Goal: Information Seeking & Learning: Compare options

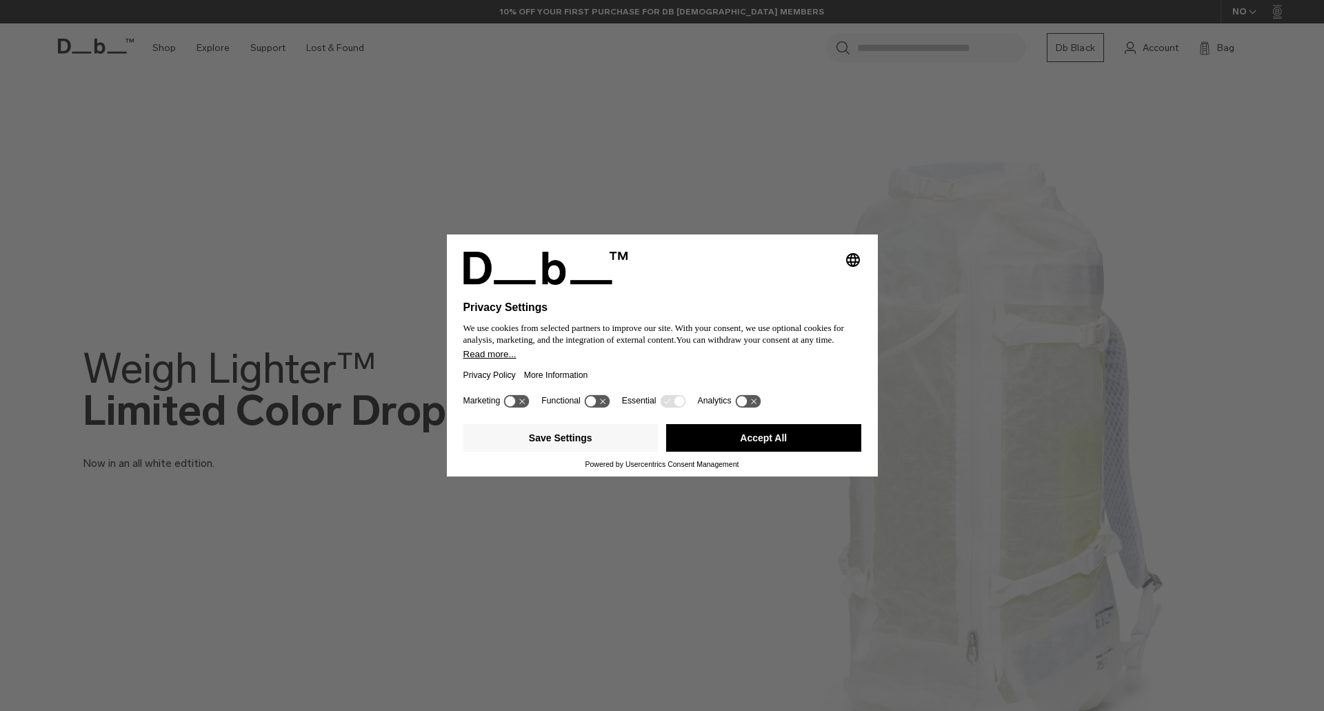
click at [785, 424] on button "Accept All" at bounding box center [763, 438] width 195 height 28
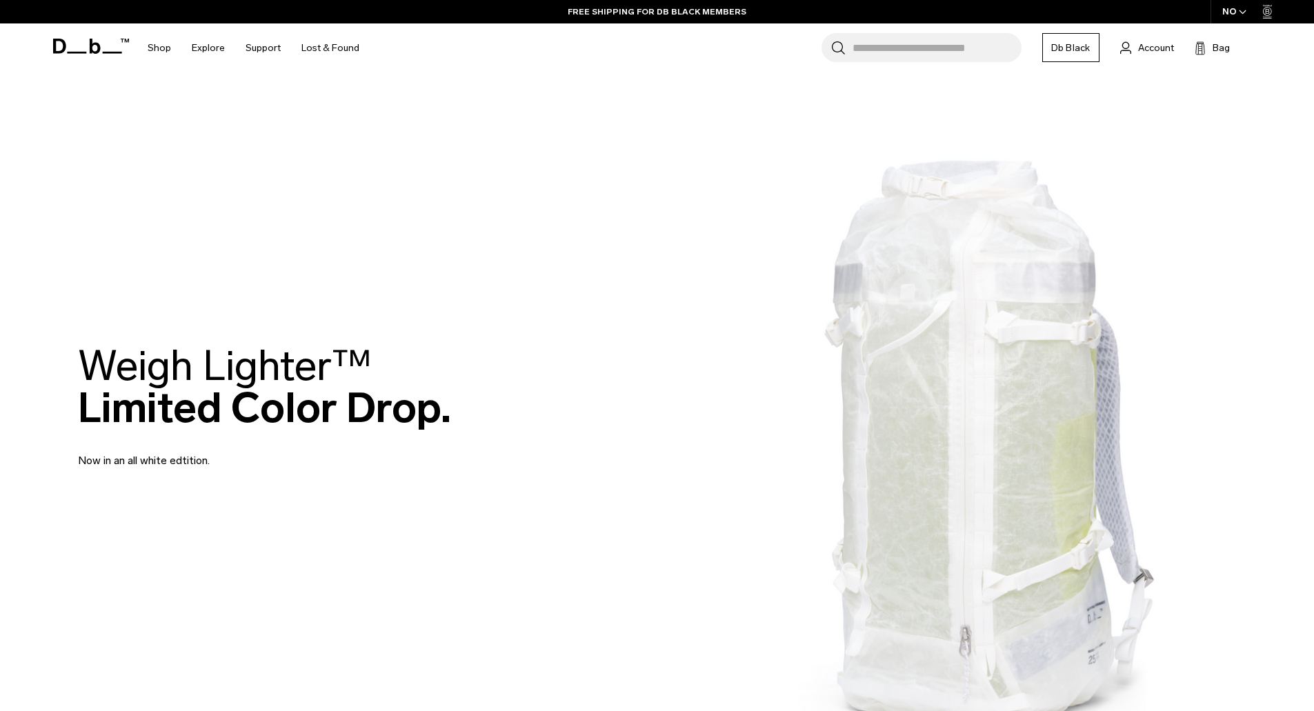
click at [903, 54] on input "Search for Bags, Luggage..." at bounding box center [936, 47] width 169 height 29
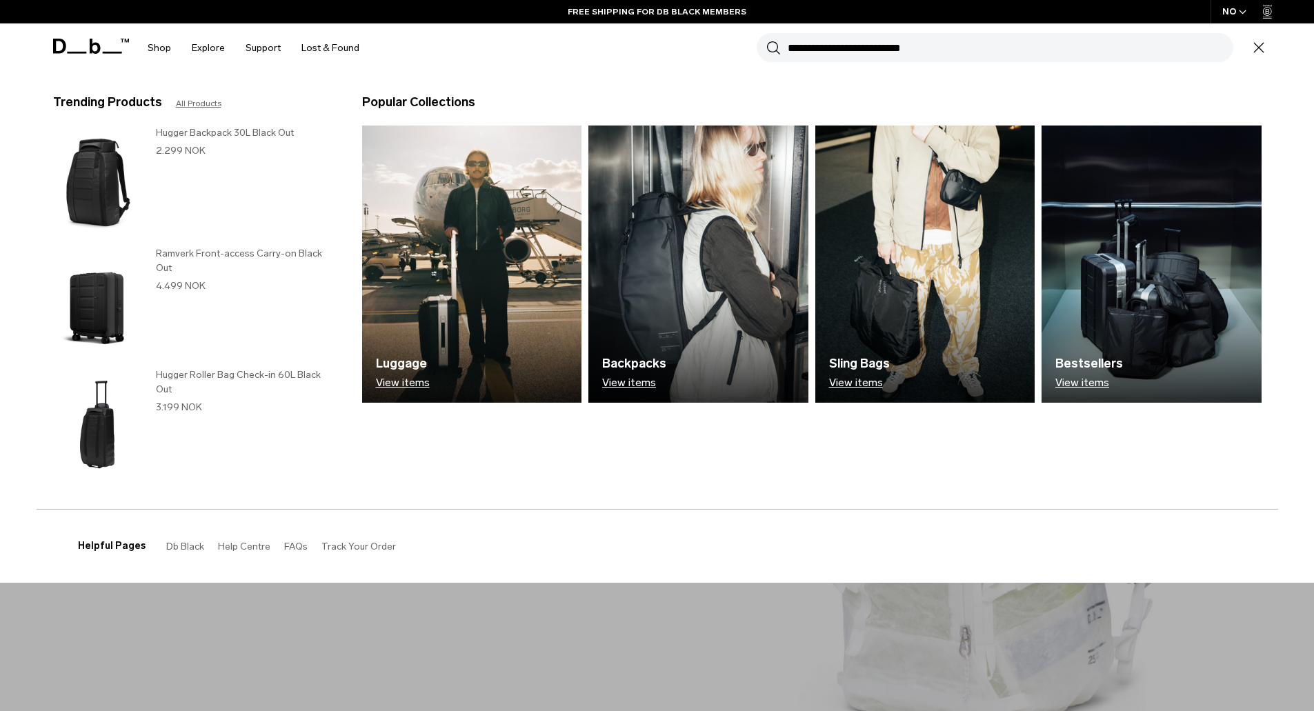
paste input "**********"
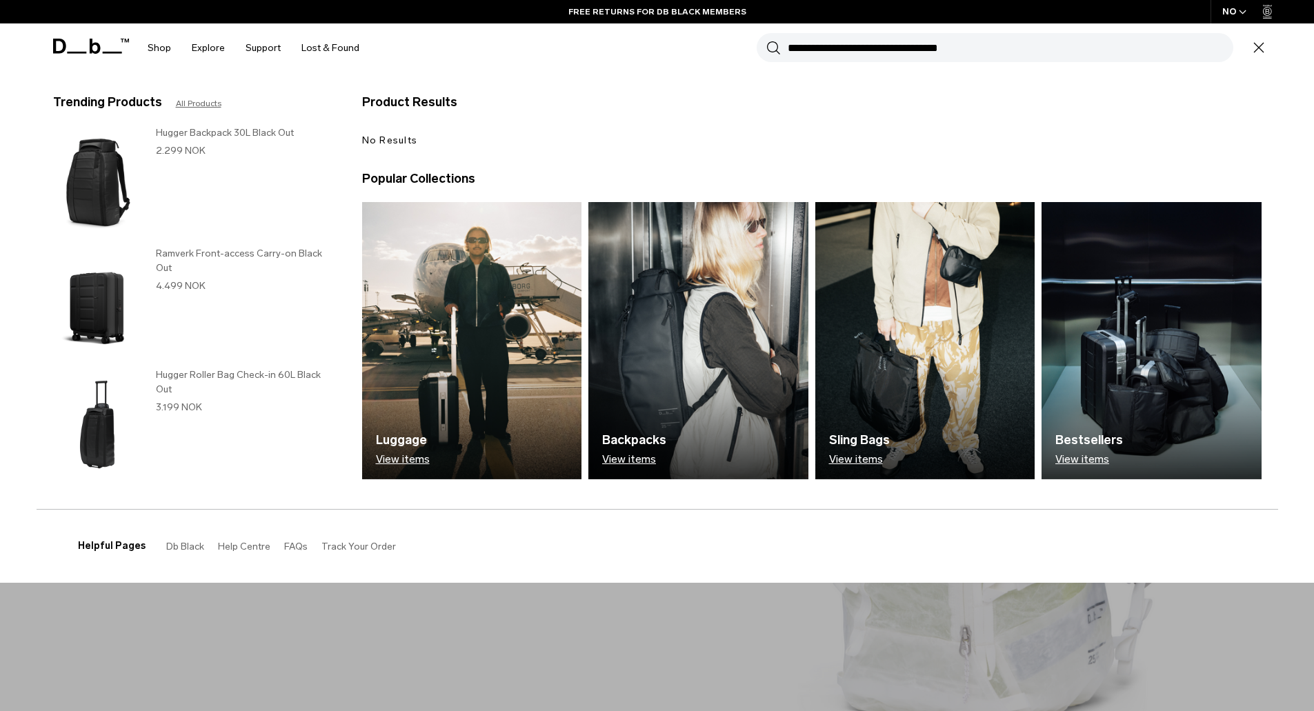
type input "**********"
click at [766, 40] on button "Search" at bounding box center [773, 47] width 14 height 15
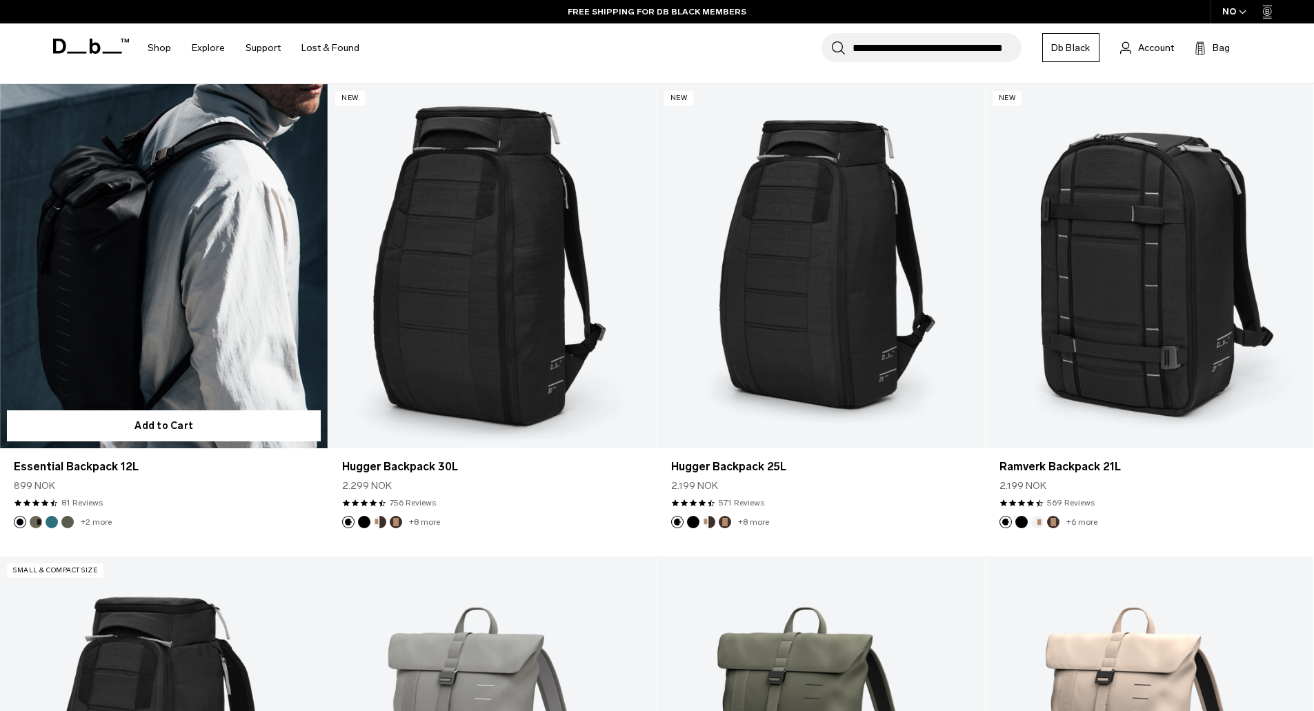
click at [110, 266] on link "Essential Backpack 12L" at bounding box center [164, 266] width 328 height 364
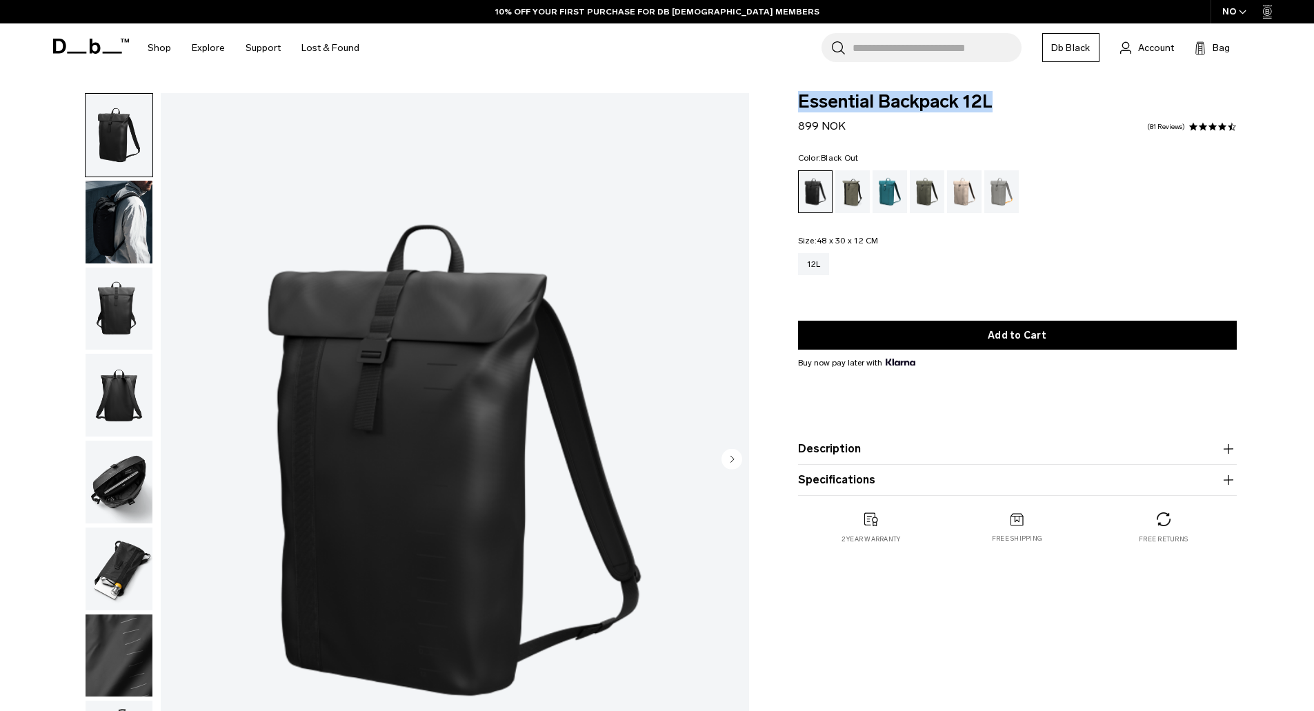
drag, startPoint x: 797, startPoint y: 99, endPoint x: 1065, endPoint y: 114, distance: 268.0
click at [1007, 106] on span "Essential Backpack 12L" at bounding box center [1017, 102] width 439 height 18
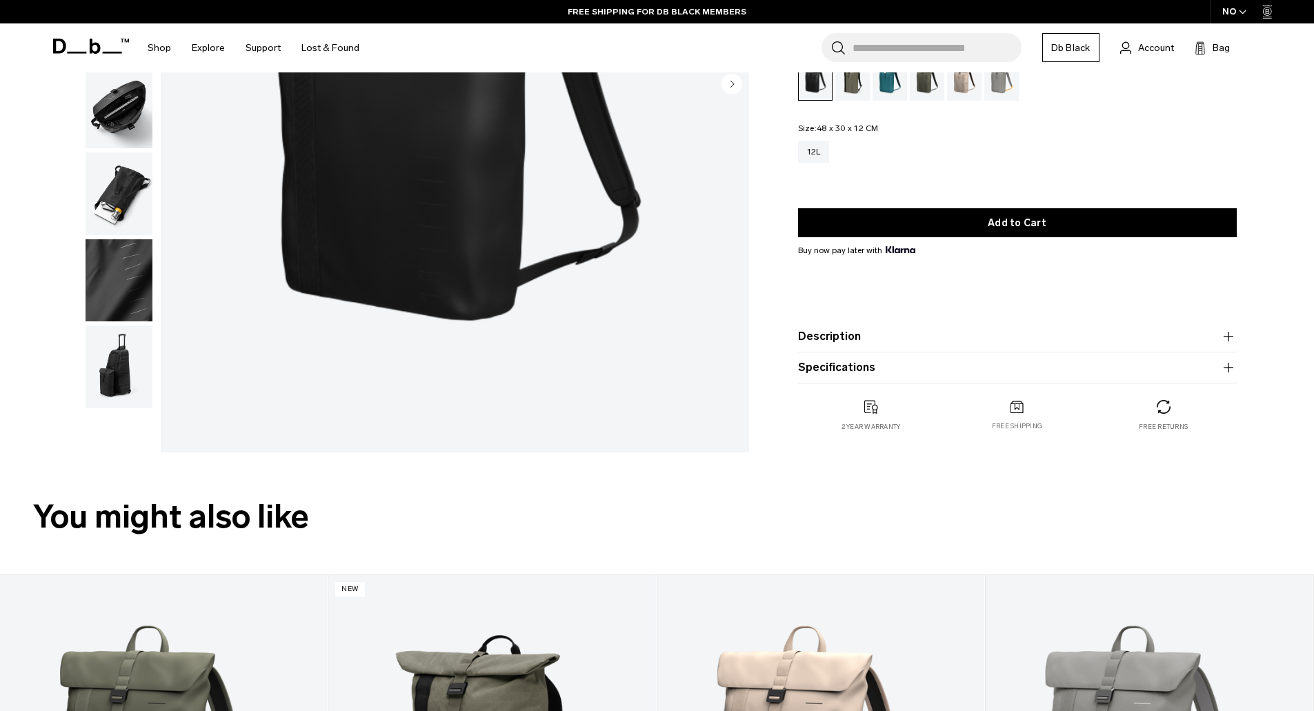
scroll to position [69, 0]
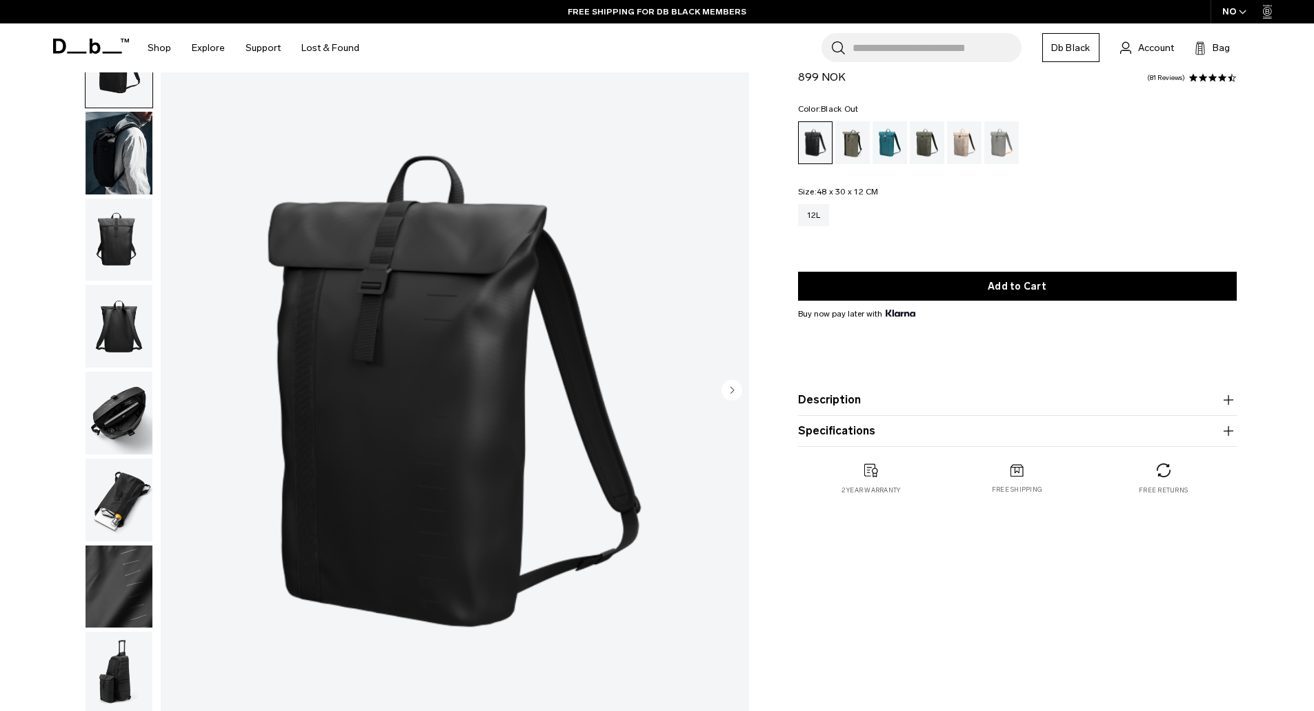
click at [837, 397] on button "Description" at bounding box center [1017, 400] width 439 height 17
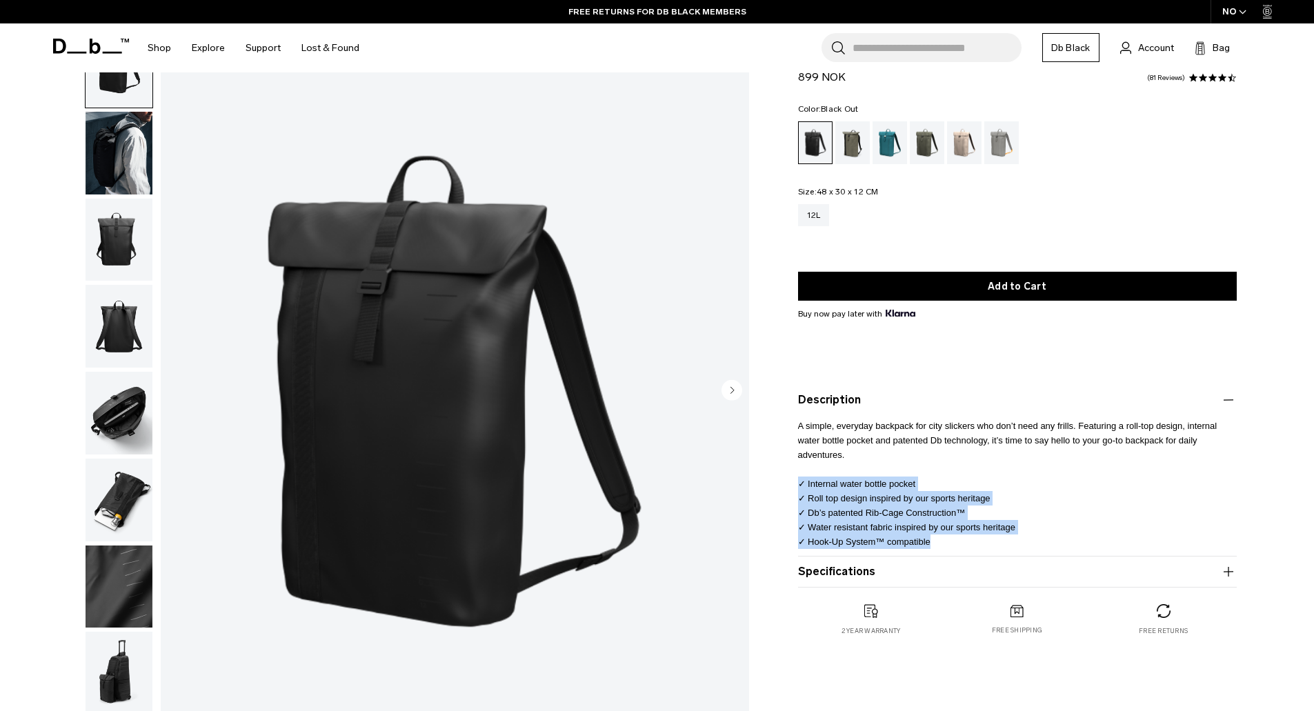
drag, startPoint x: 931, startPoint y: 543, endPoint x: 792, endPoint y: 485, distance: 150.9
click at [792, 485] on div "Essential Backpack 12L 899 NOK 4.5 star rating 81 Reviews Color: Black Out Out …" at bounding box center [1016, 353] width 521 height 619
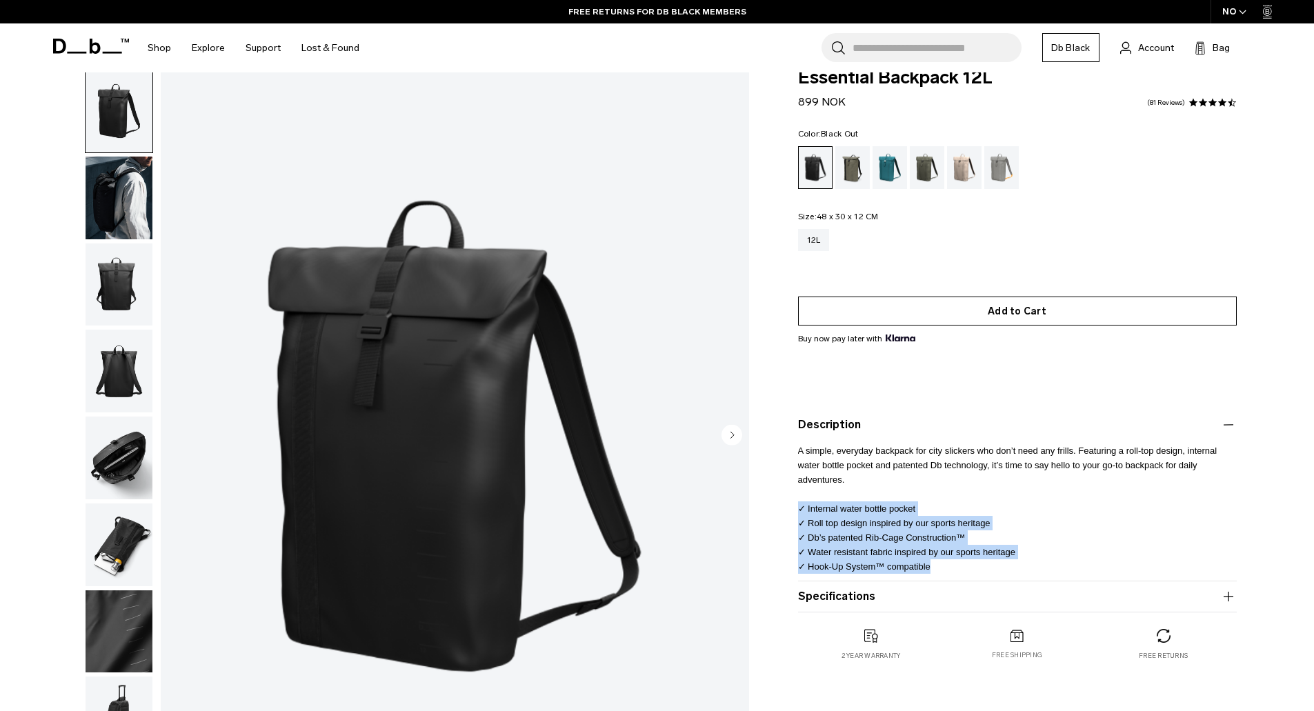
scroll to position [0, 0]
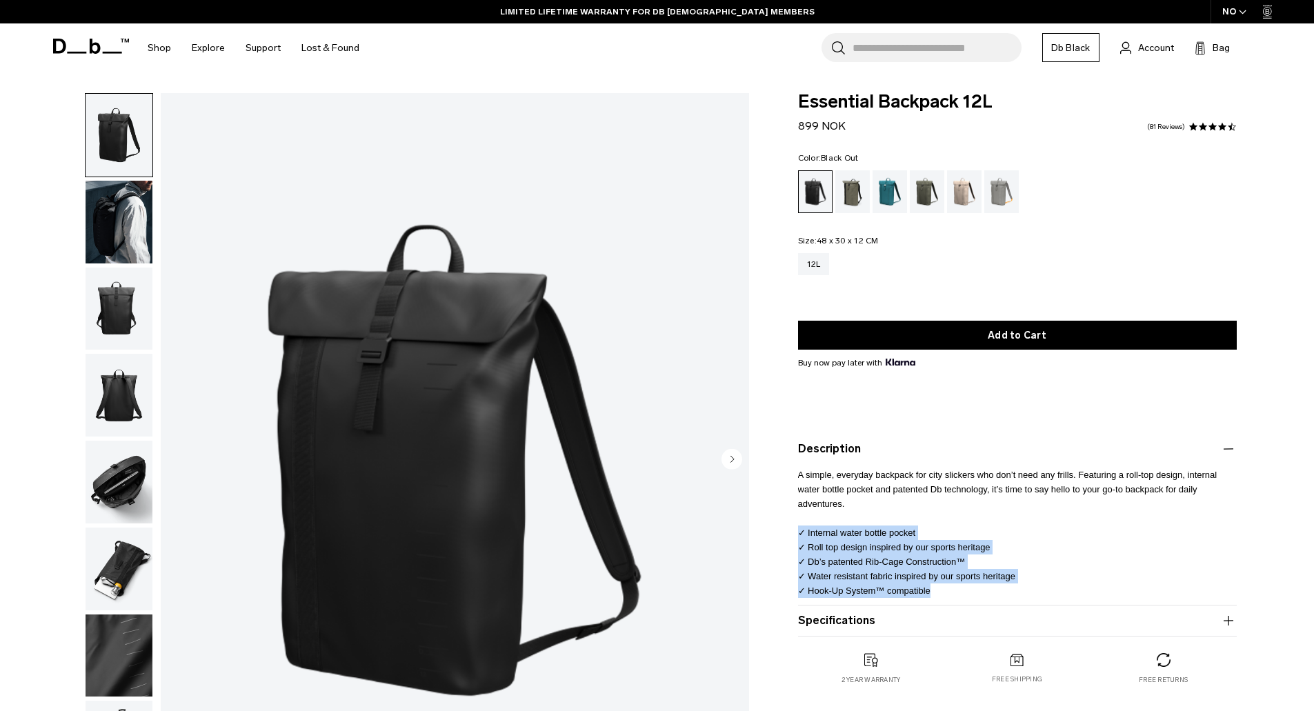
click at [1238, 13] on div "NO" at bounding box center [1234, 11] width 48 height 23
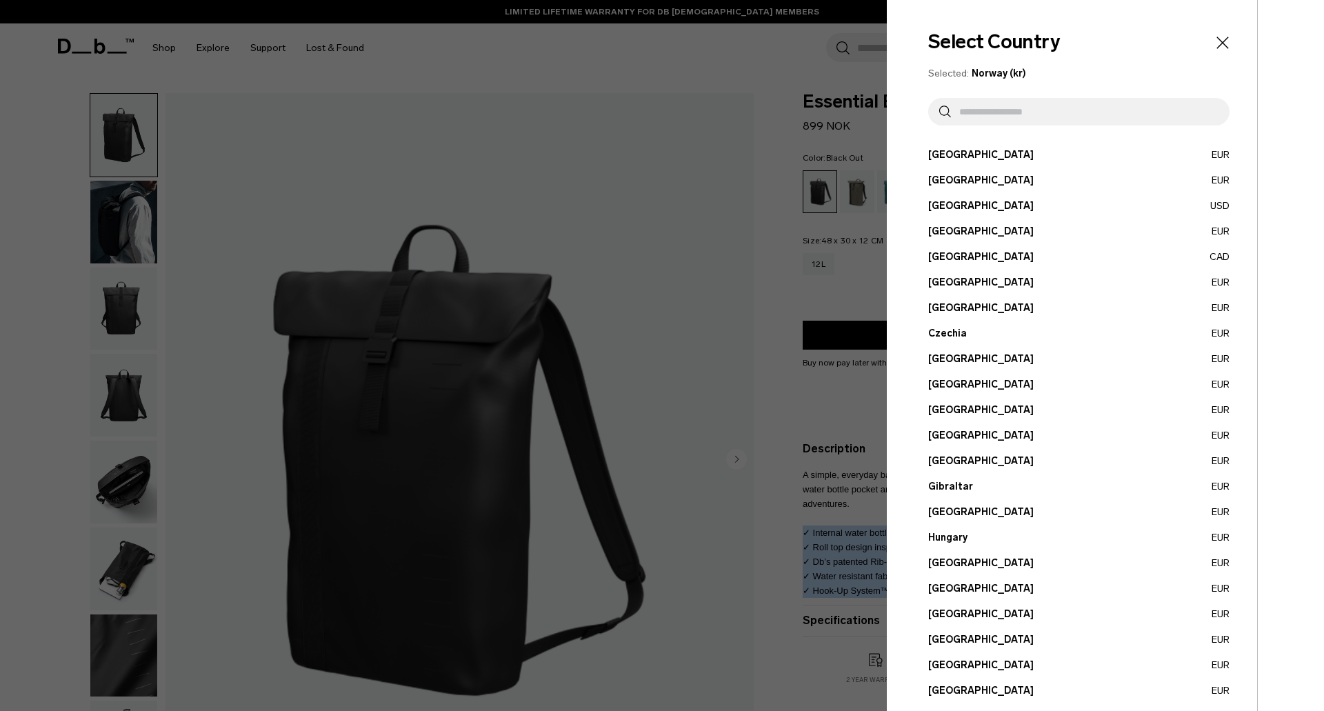
click at [674, 140] on div at bounding box center [662, 355] width 1324 height 711
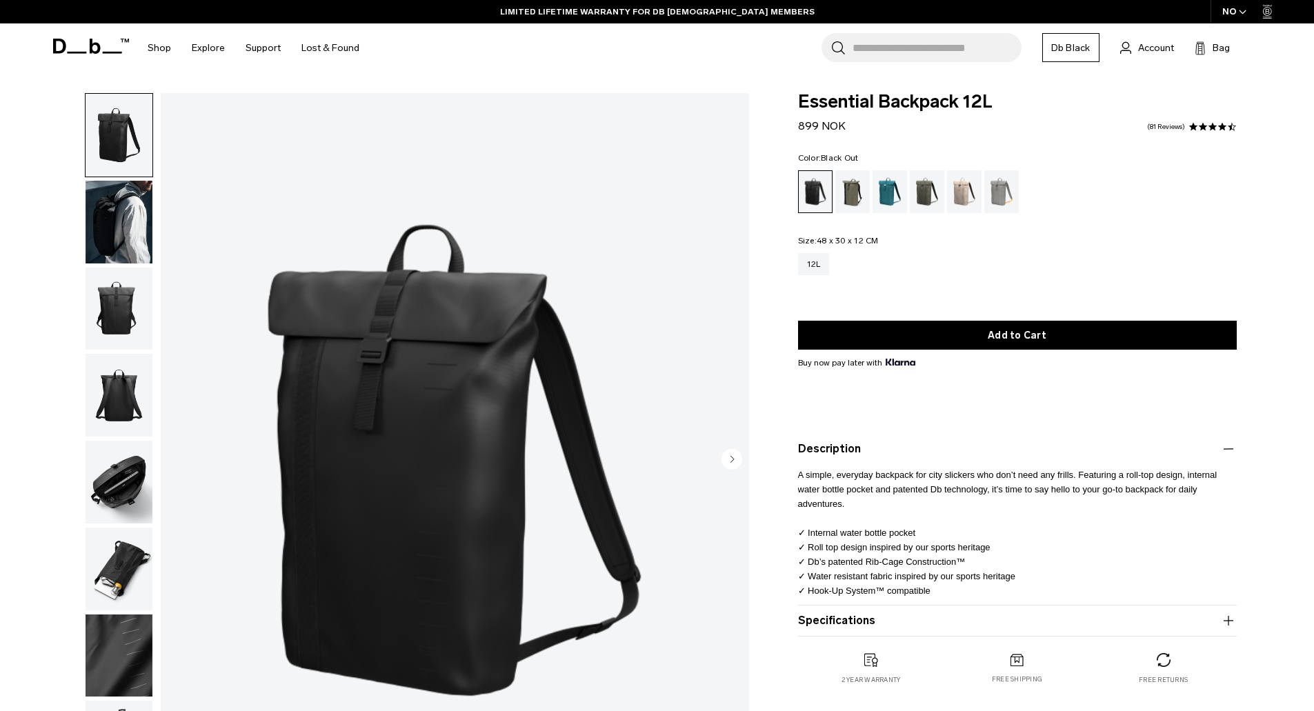
click at [1241, 10] on icon "button" at bounding box center [1242, 12] width 8 height 5
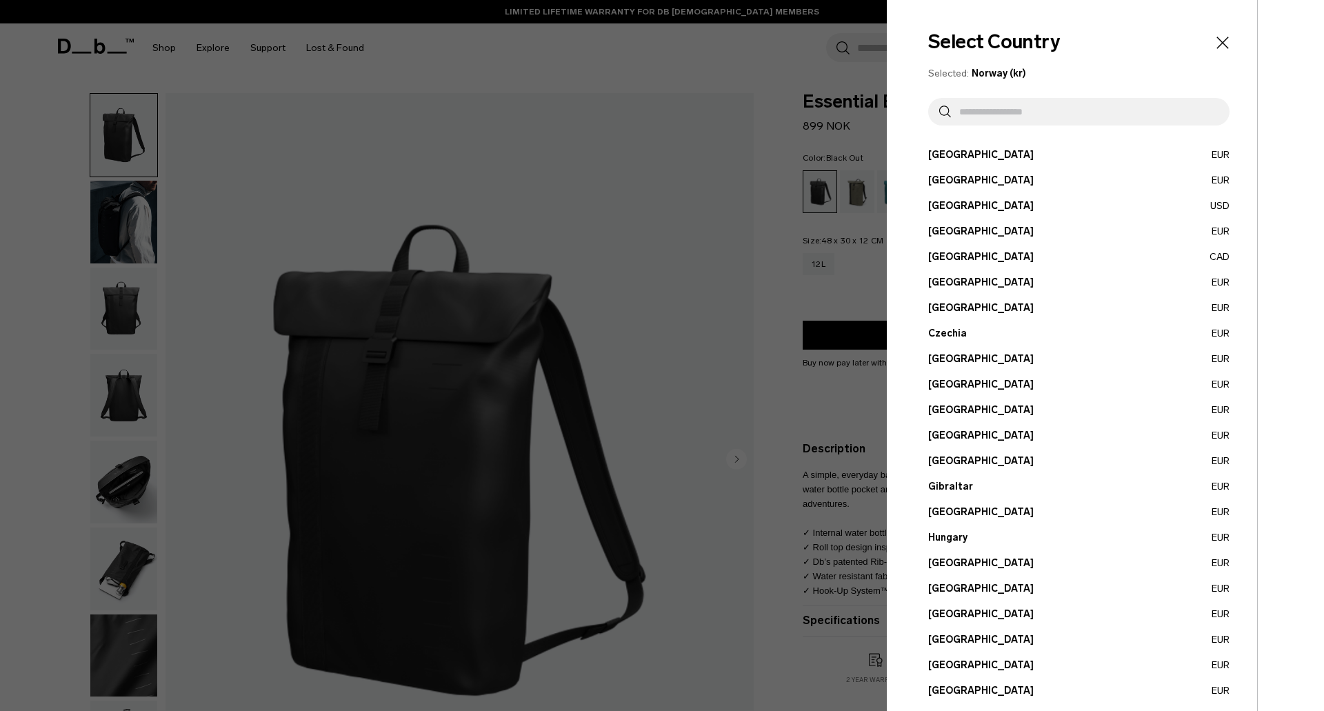
click at [596, 190] on div at bounding box center [662, 355] width 1324 height 711
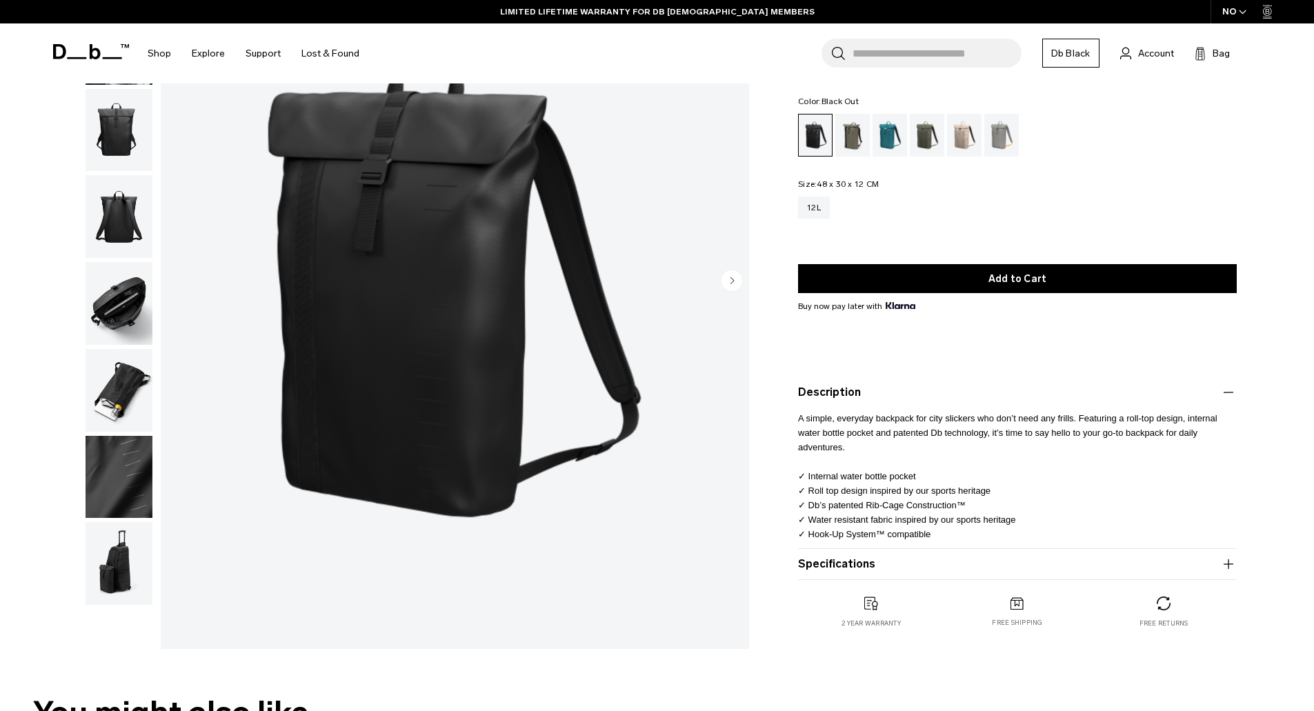
scroll to position [207, 0]
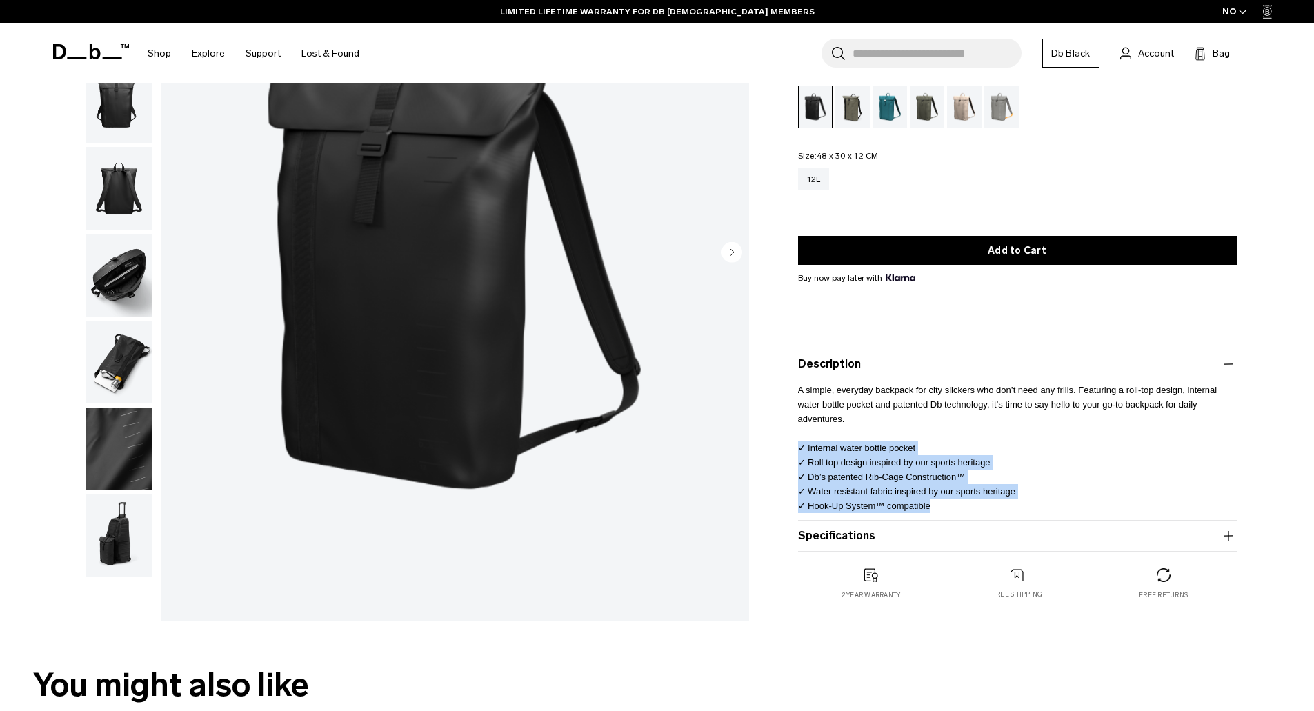
drag, startPoint x: 779, startPoint y: 443, endPoint x: 938, endPoint y: 505, distance: 170.3
click at [938, 505] on div "Essential Backpack 12L 899 NOK 4.5 star rating 81 Reviews Color: Black Out Out …" at bounding box center [1016, 317] width 521 height 619
copy span "✓ Internal water bottle pocket ✓ Roll top design inspired by our sports heritag…"
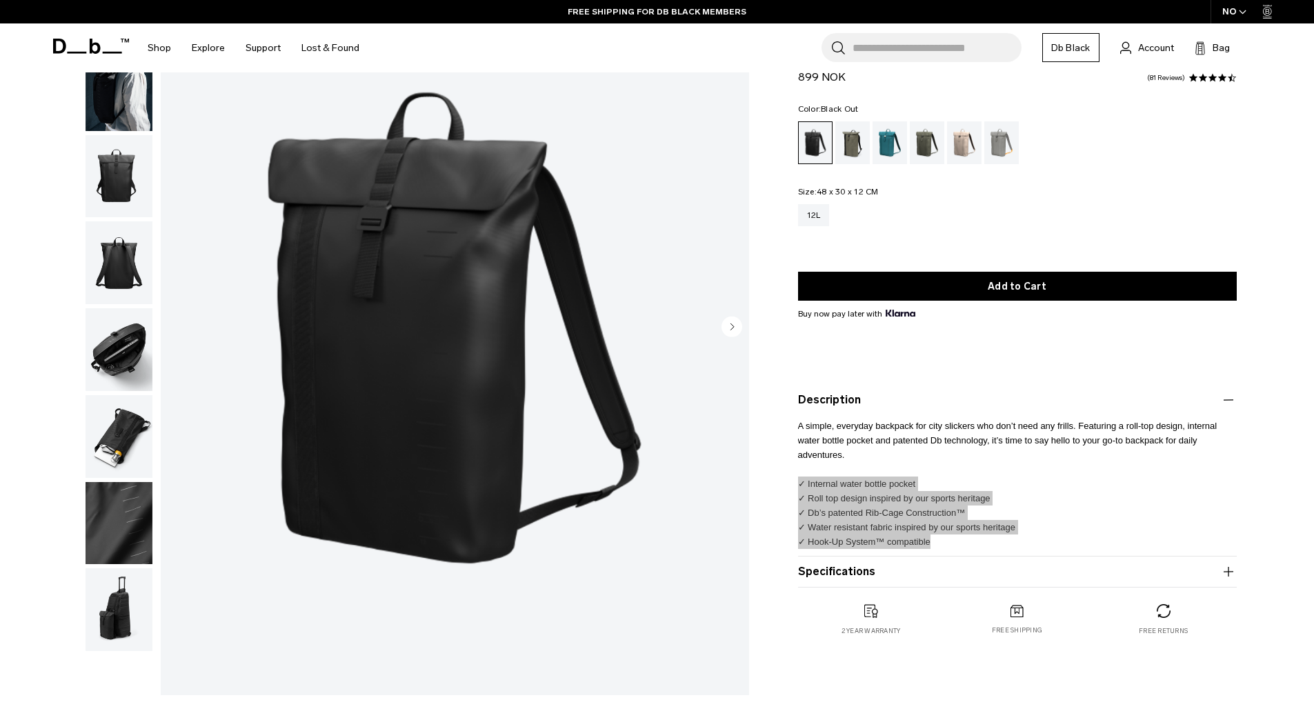
scroll to position [138, 0]
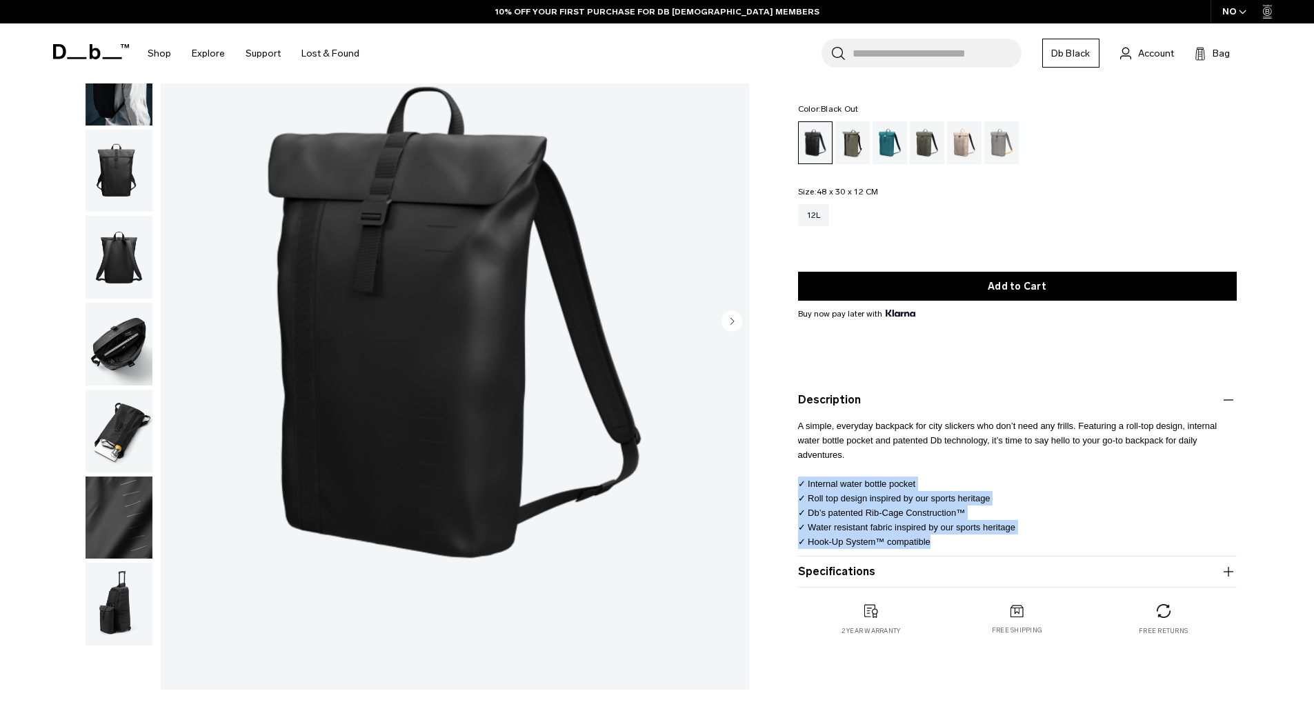
click at [110, 439] on img "button" at bounding box center [119, 431] width 67 height 83
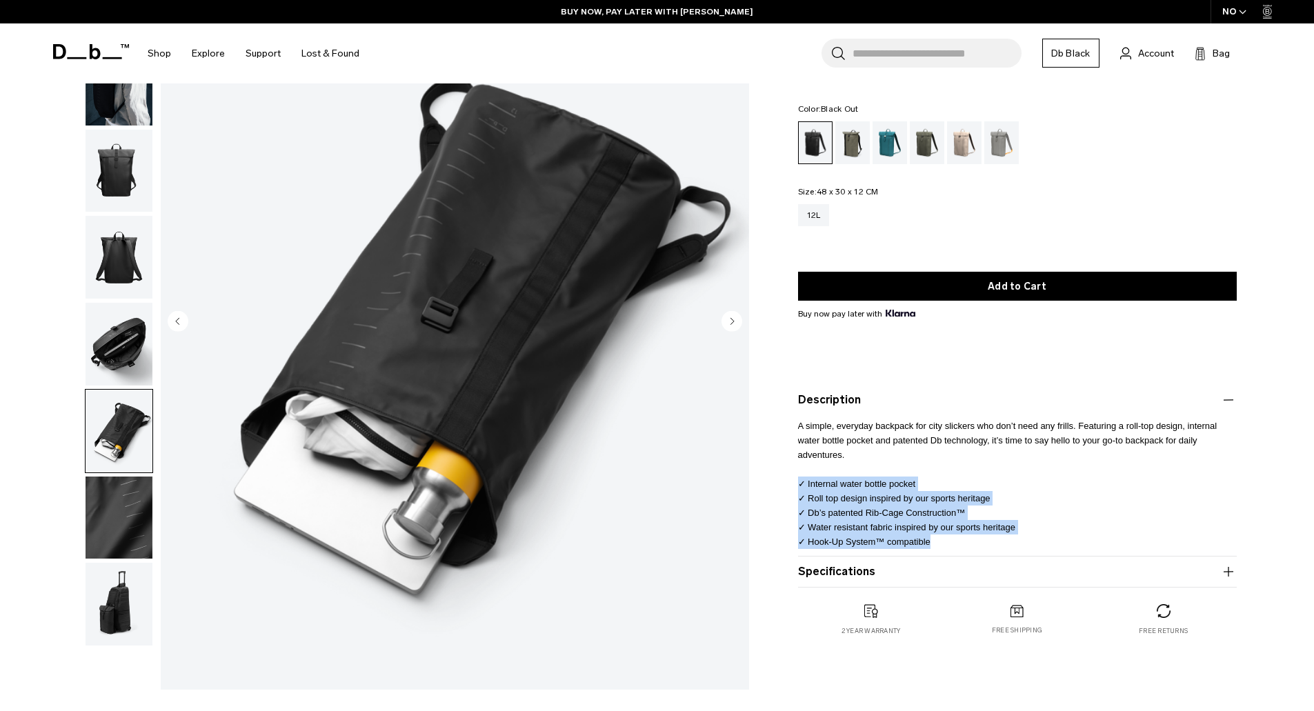
click at [117, 330] on img "button" at bounding box center [119, 344] width 67 height 83
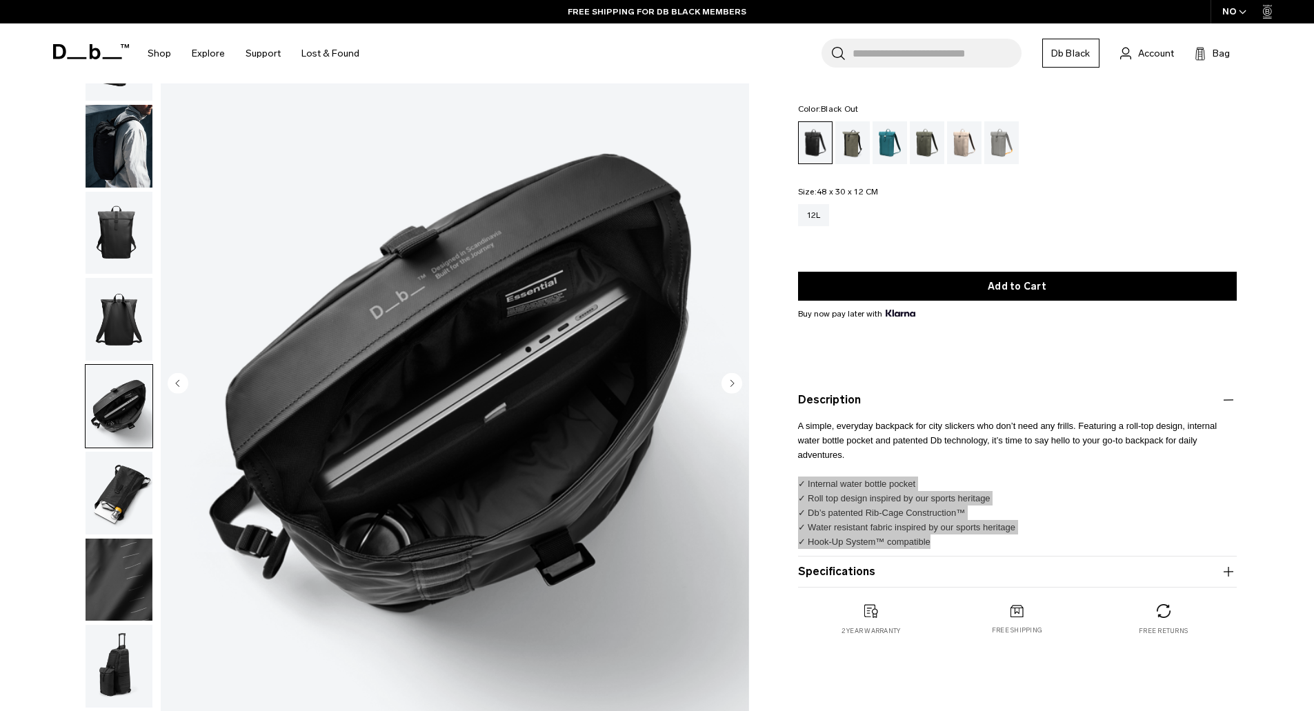
scroll to position [0, 0]
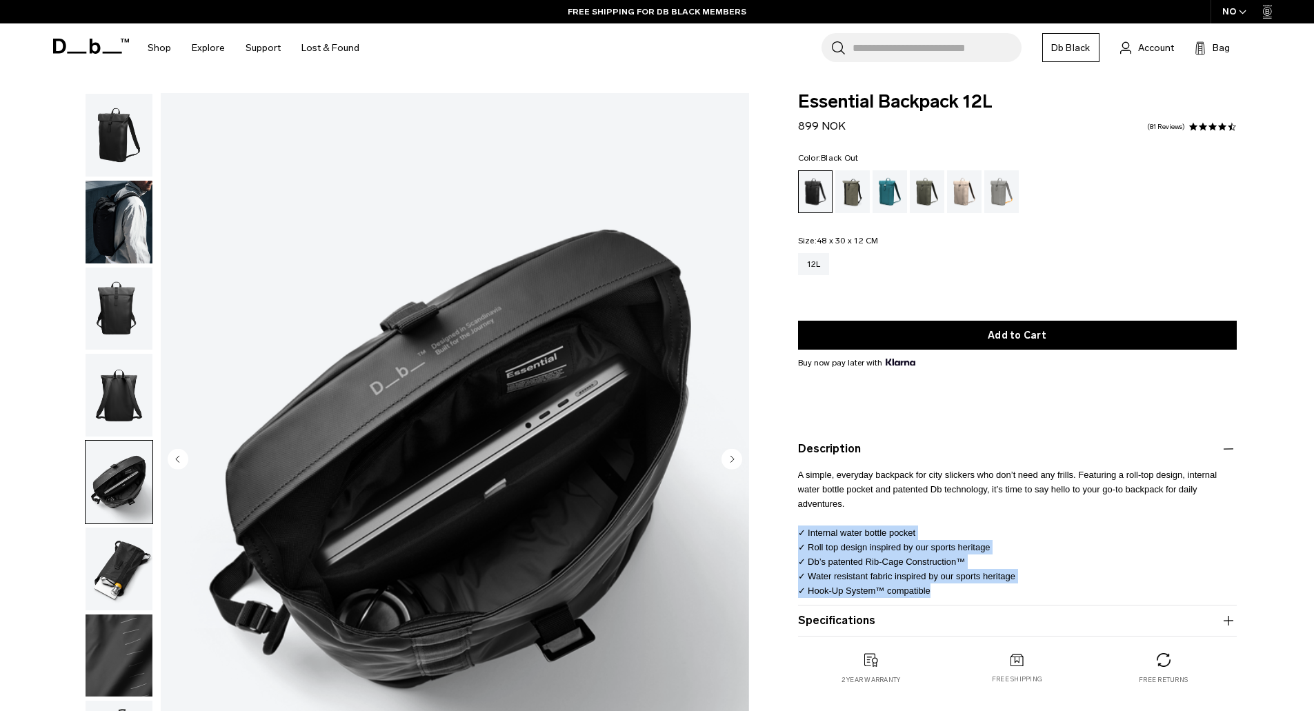
click at [116, 241] on img "button" at bounding box center [119, 222] width 67 height 83
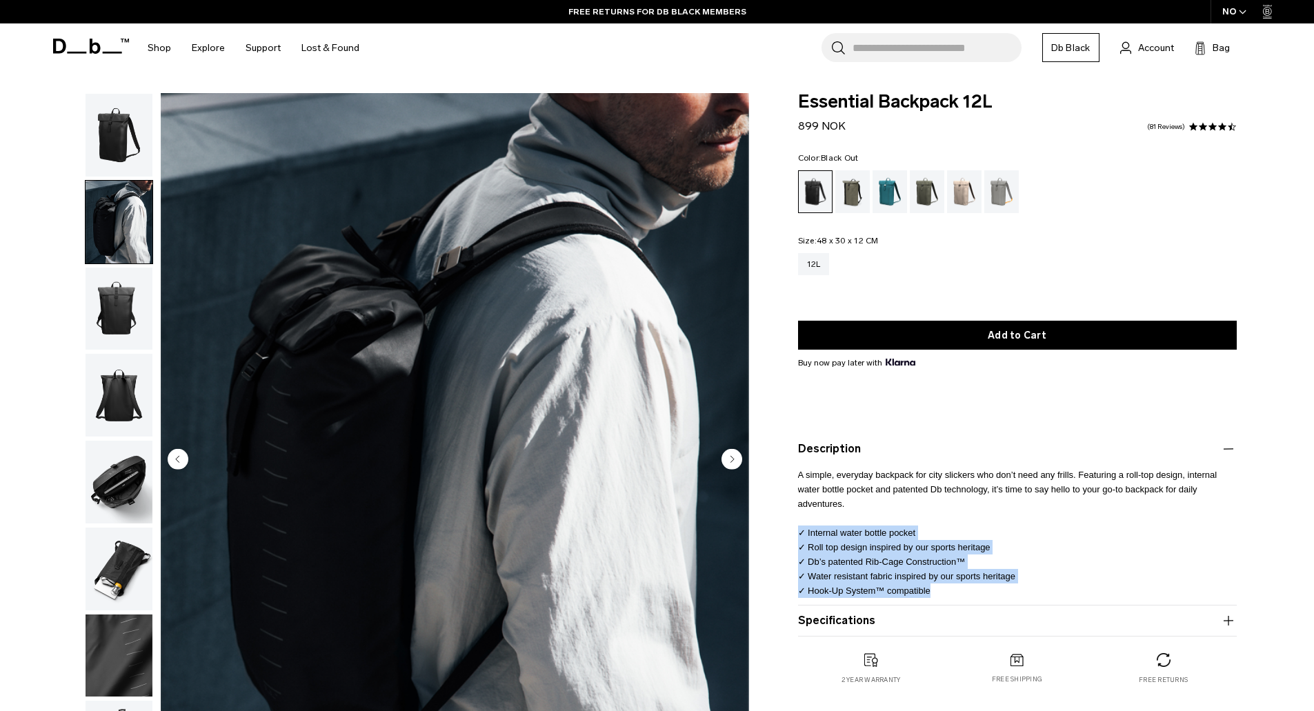
scroll to position [69, 0]
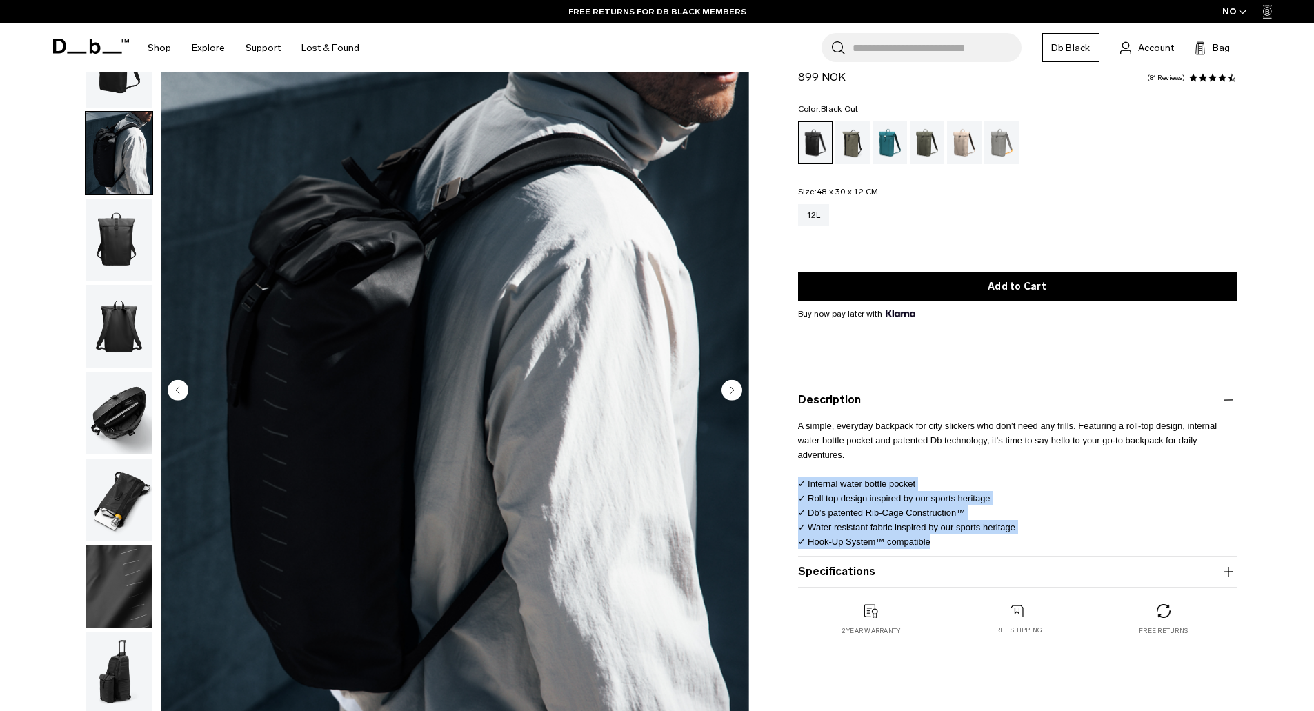
click at [506, 315] on img "2 / 8" at bounding box center [455, 391] width 588 height 734
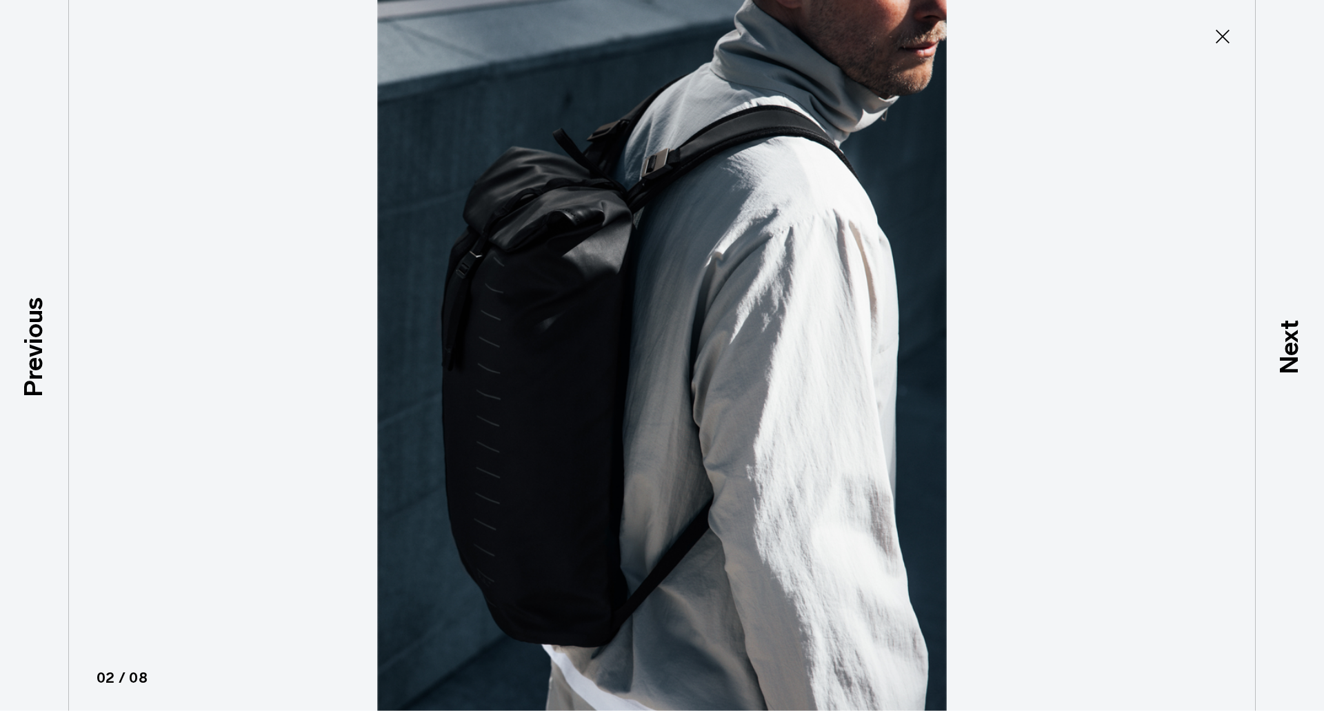
click at [1222, 34] on icon at bounding box center [1223, 37] width 22 height 22
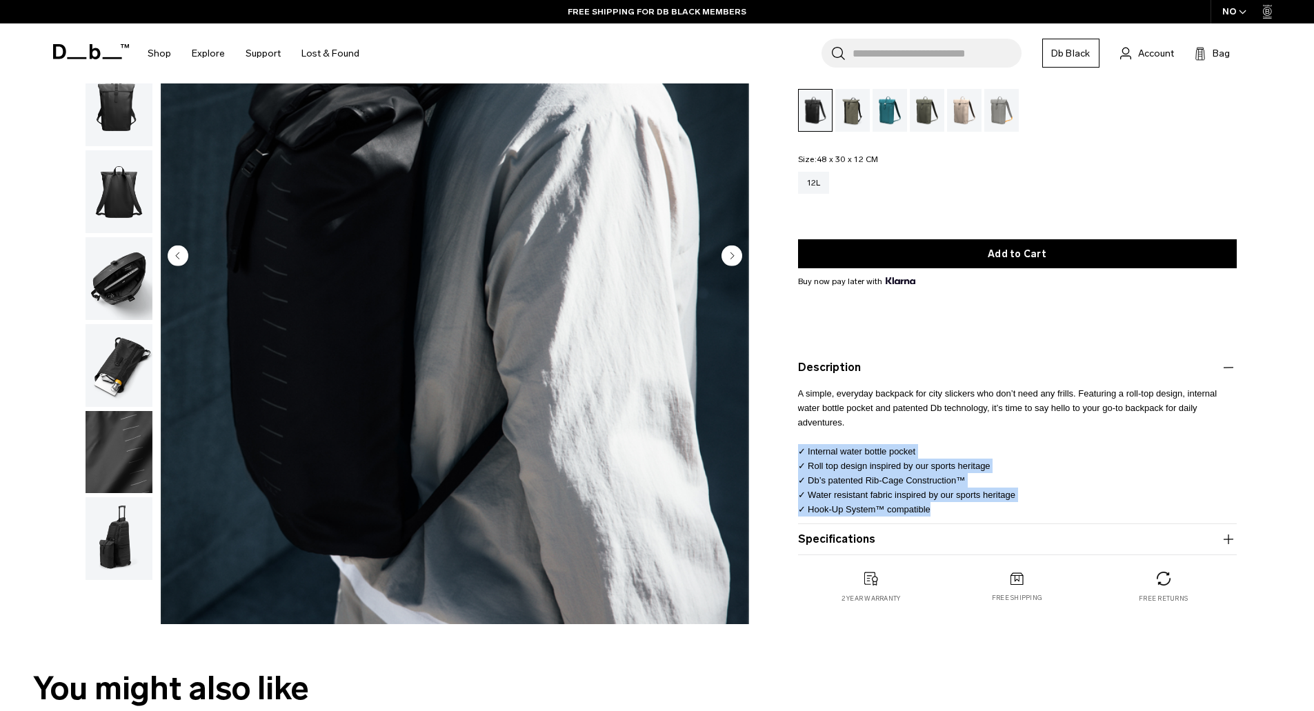
scroll to position [276, 0]
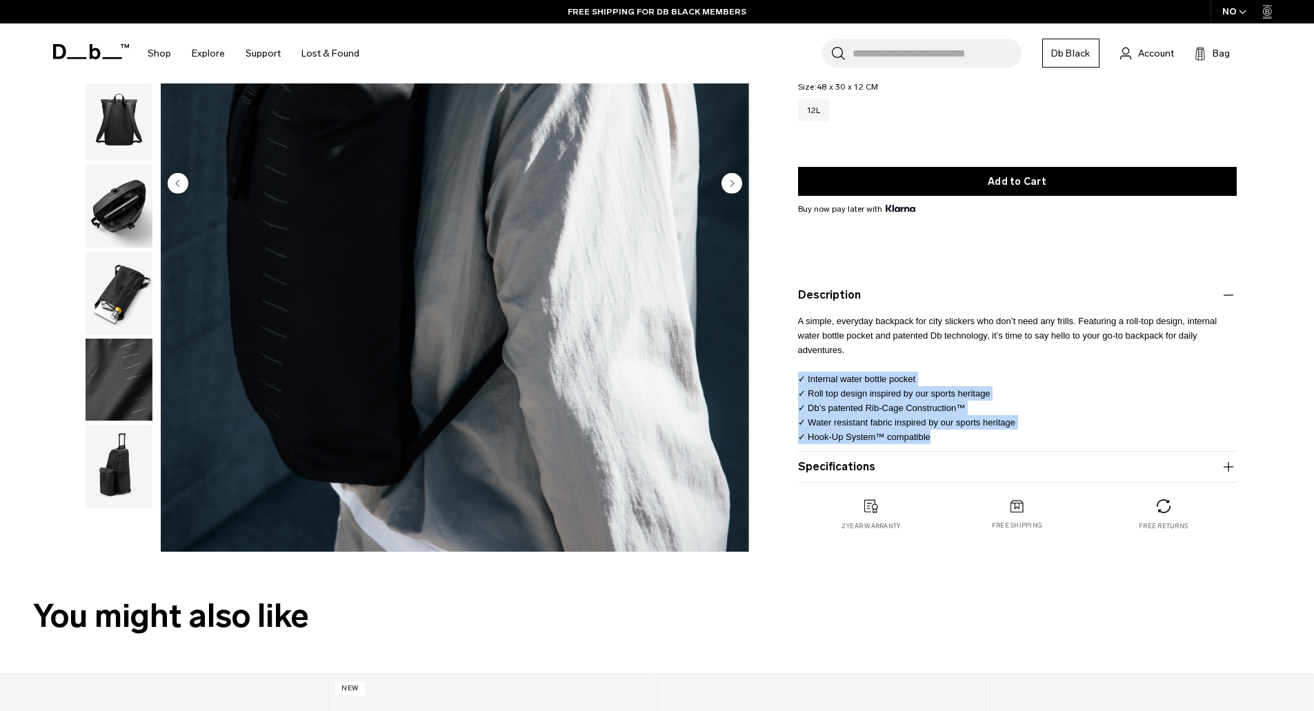
click at [119, 452] on img "button" at bounding box center [119, 466] width 67 height 83
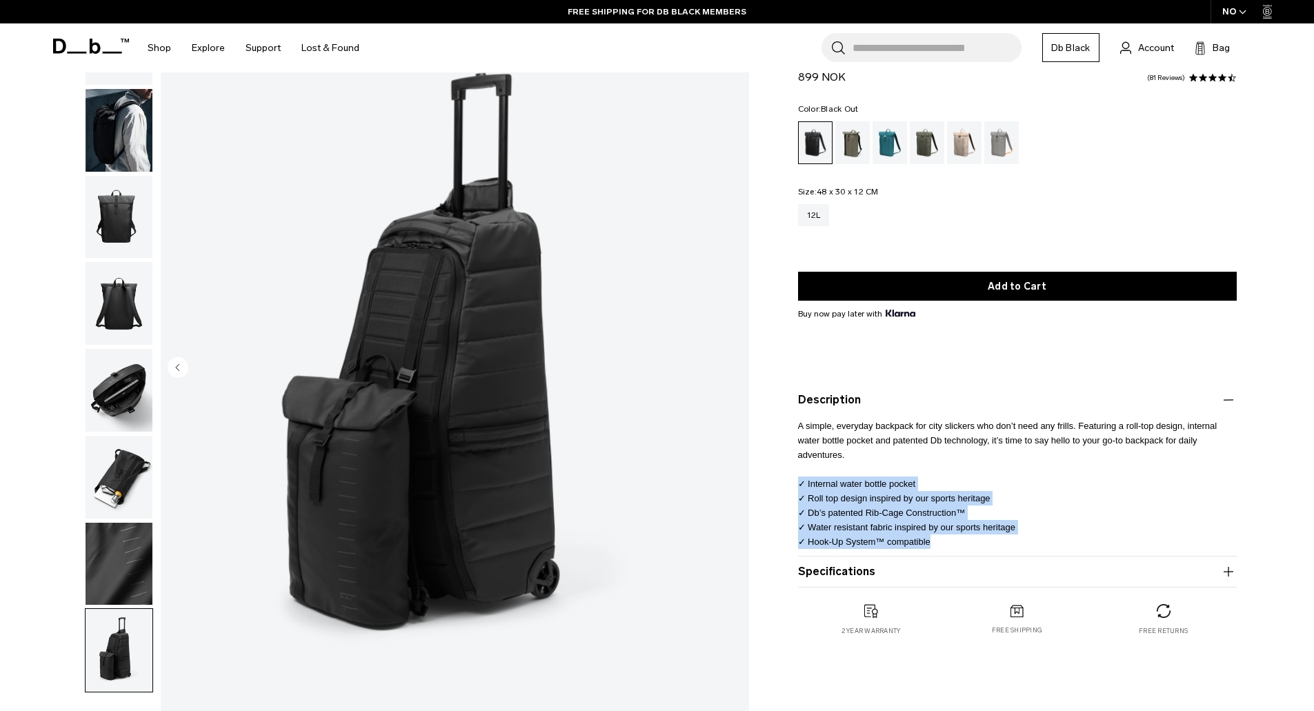
scroll to position [69, 0]
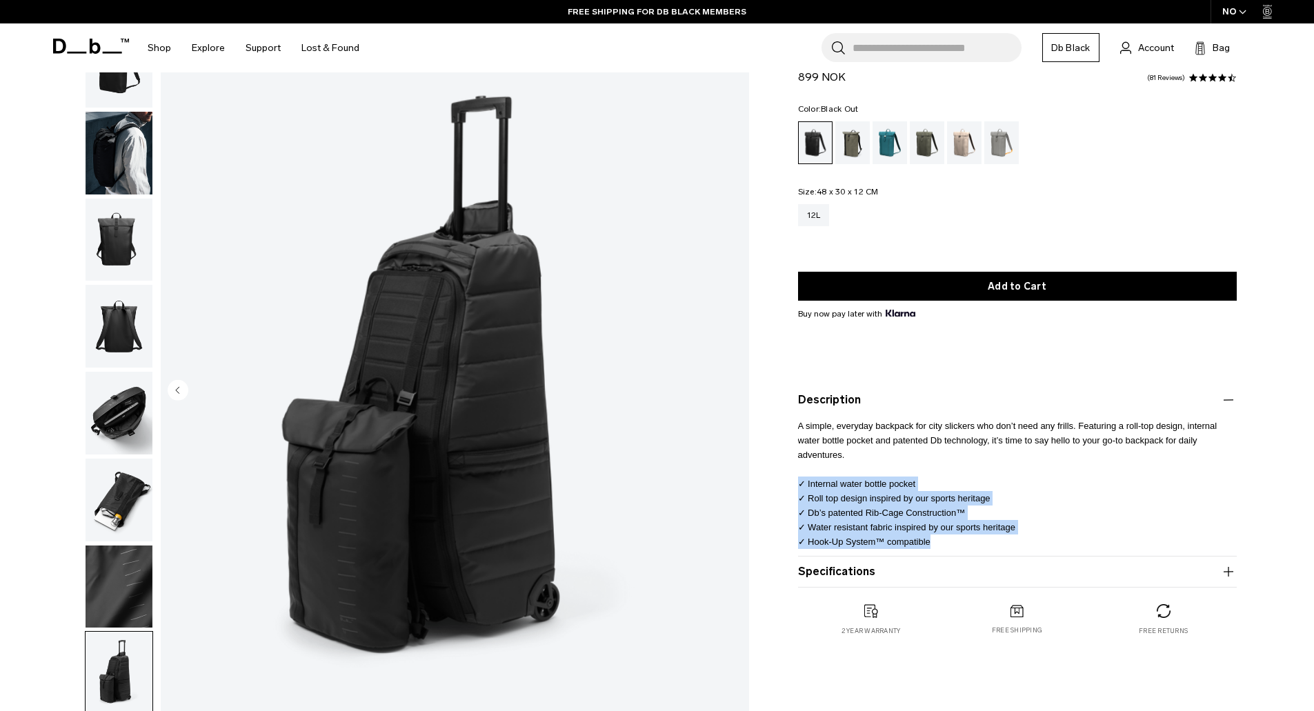
drag, startPoint x: 816, startPoint y: 190, endPoint x: 881, endPoint y: 187, distance: 65.6
click at [881, 187] on div "Color: Black Out Out of stock Size: 48 x 30 x 12 CM Out of stock 12L" at bounding box center [1017, 175] width 439 height 141
copy legend "48 x 30 x 12 CM"
click at [886, 45] on input "Search for Bags, Luggage..." at bounding box center [936, 47] width 169 height 29
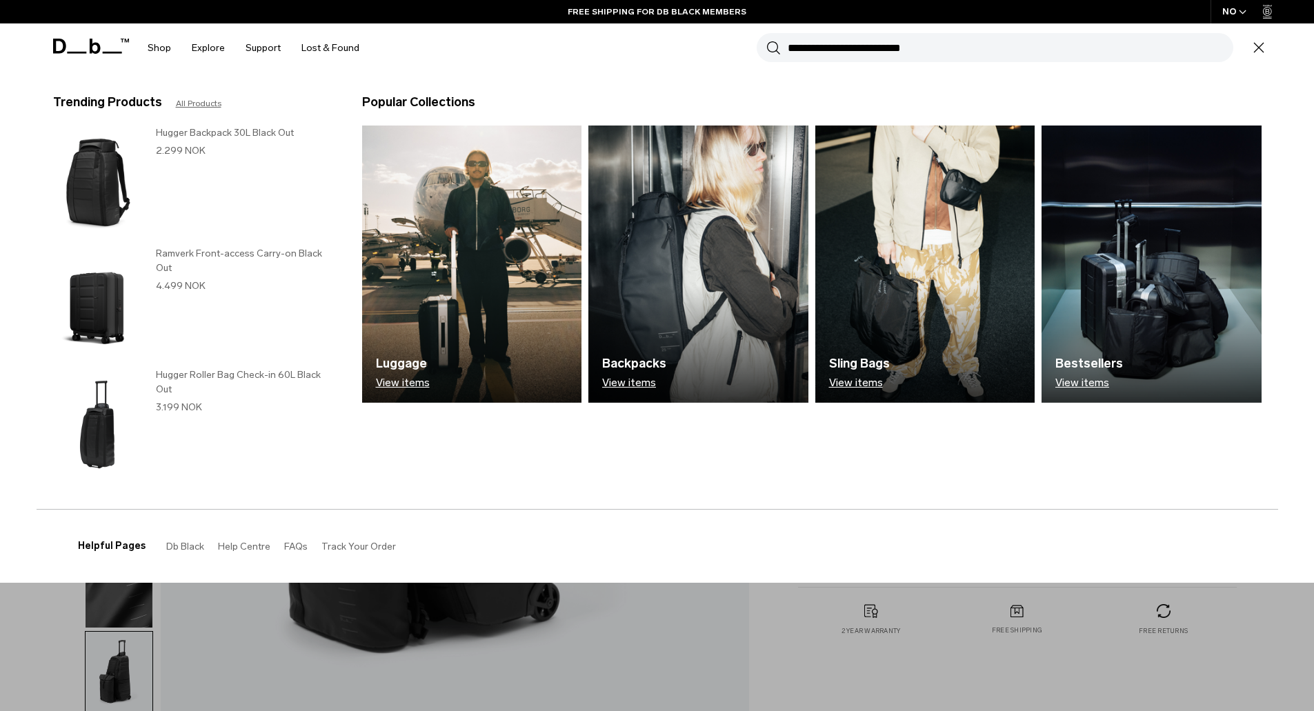
paste input "**********"
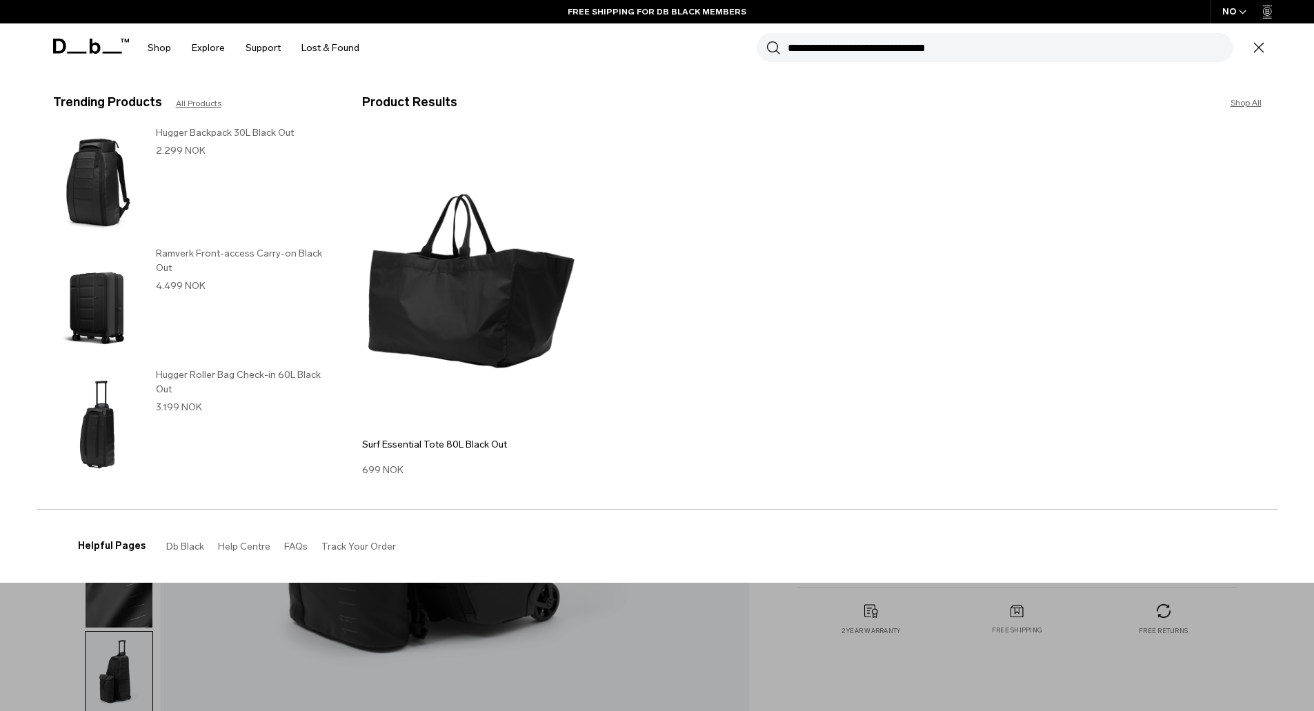
type input "**********"
click at [766, 40] on button "Search" at bounding box center [773, 47] width 14 height 15
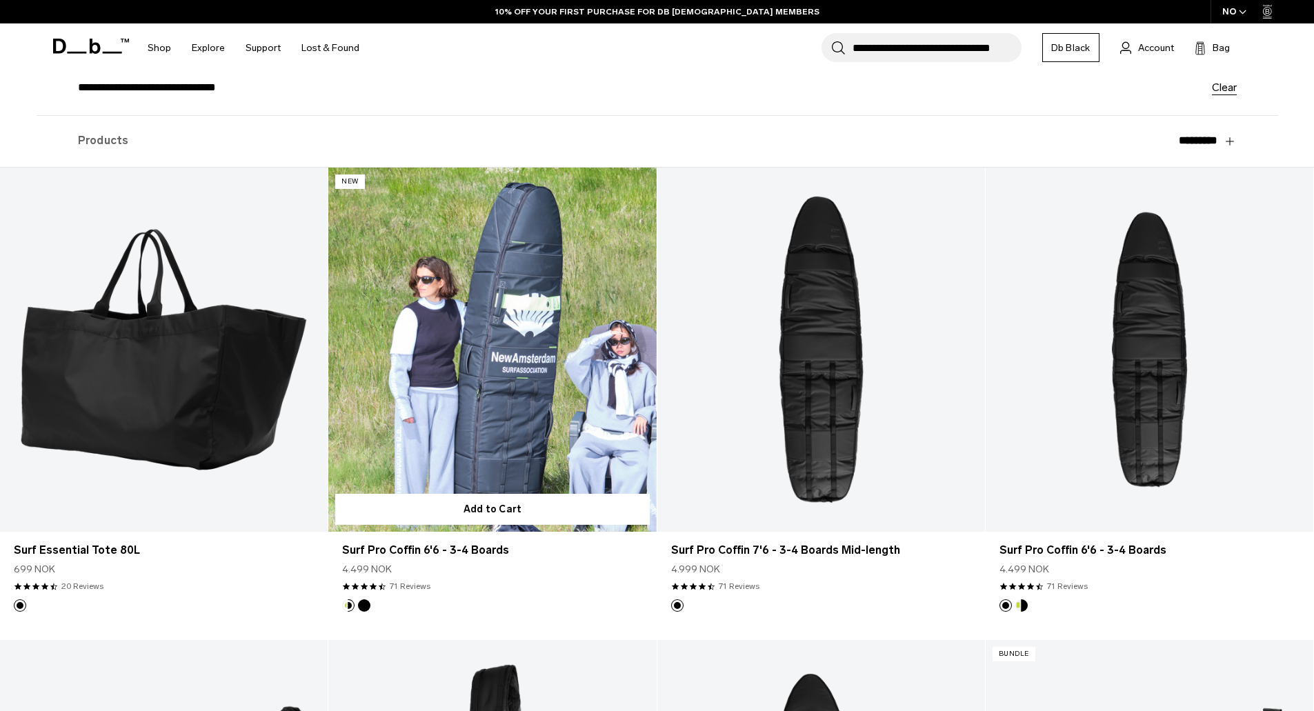
scroll to position [138, 0]
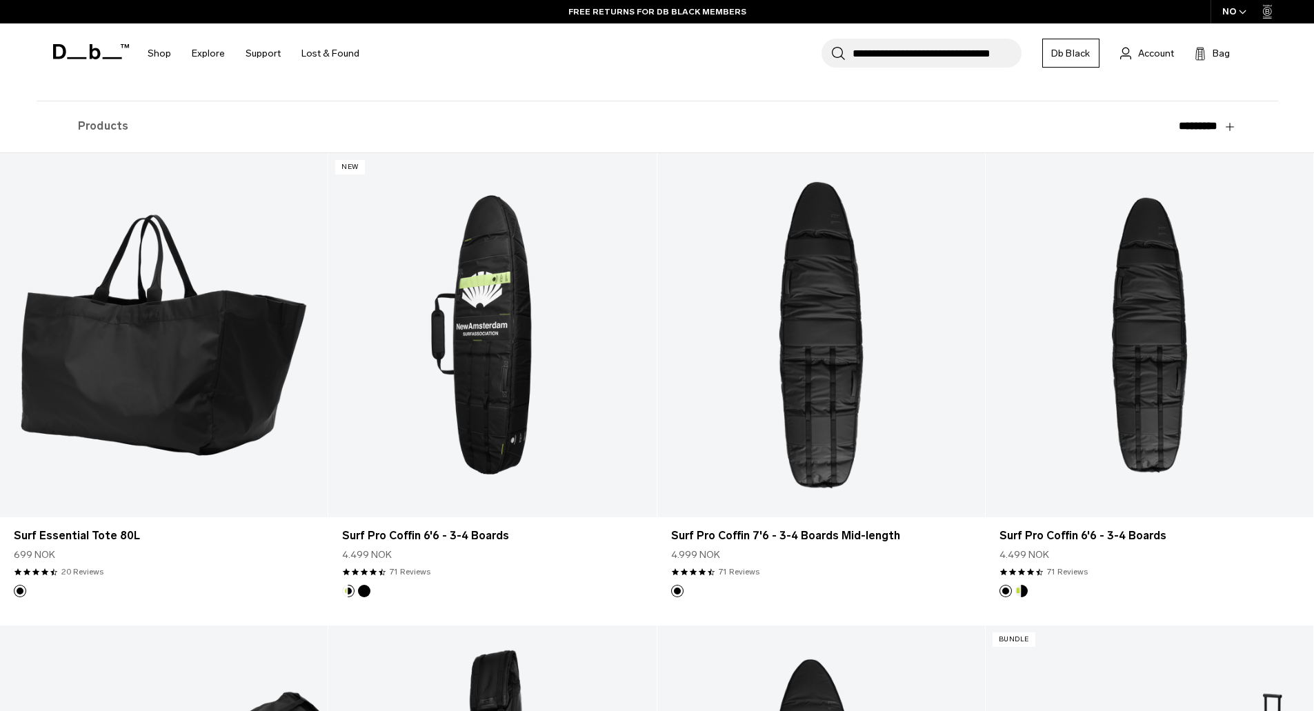
drag, startPoint x: 894, startPoint y: 62, endPoint x: 872, endPoint y: 61, distance: 22.1
click at [894, 62] on input "**********" at bounding box center [936, 53] width 169 height 29
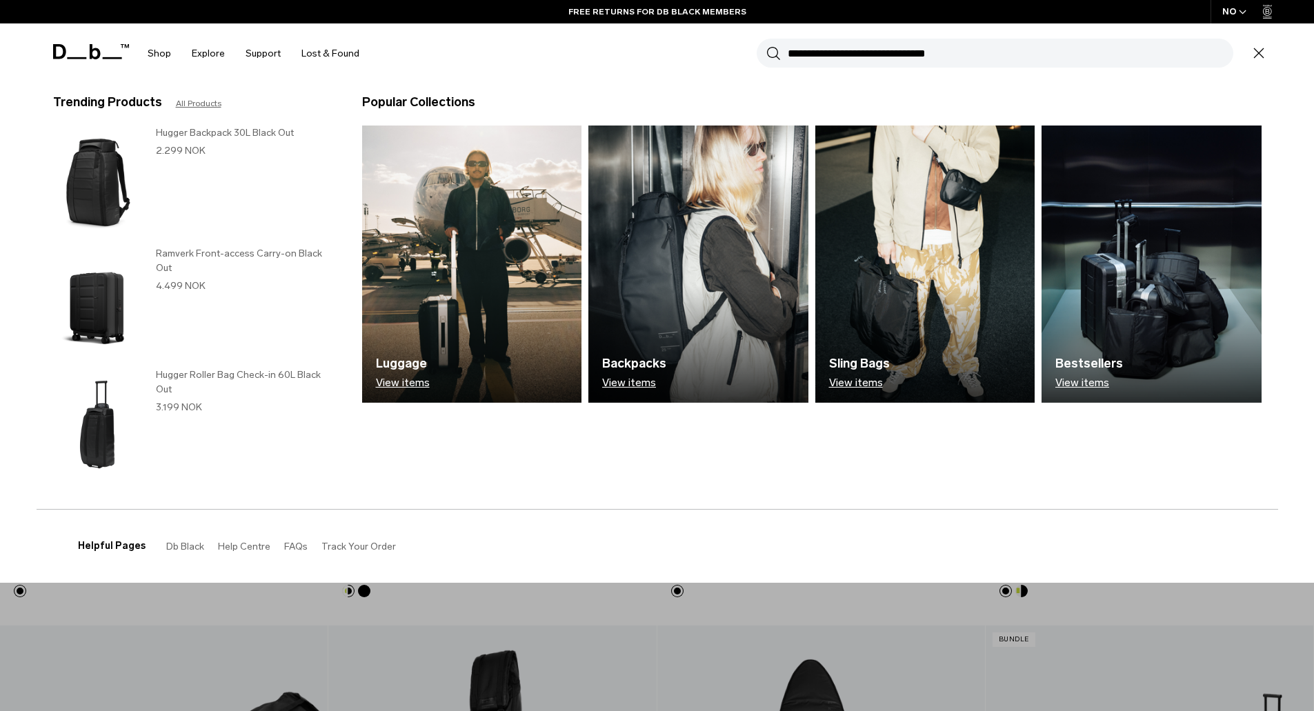
drag, startPoint x: 790, startPoint y: 55, endPoint x: 1033, endPoint y: 51, distance: 242.8
click at [1031, 50] on input "**********" at bounding box center [1009, 53] width 445 height 29
paste input "**********"
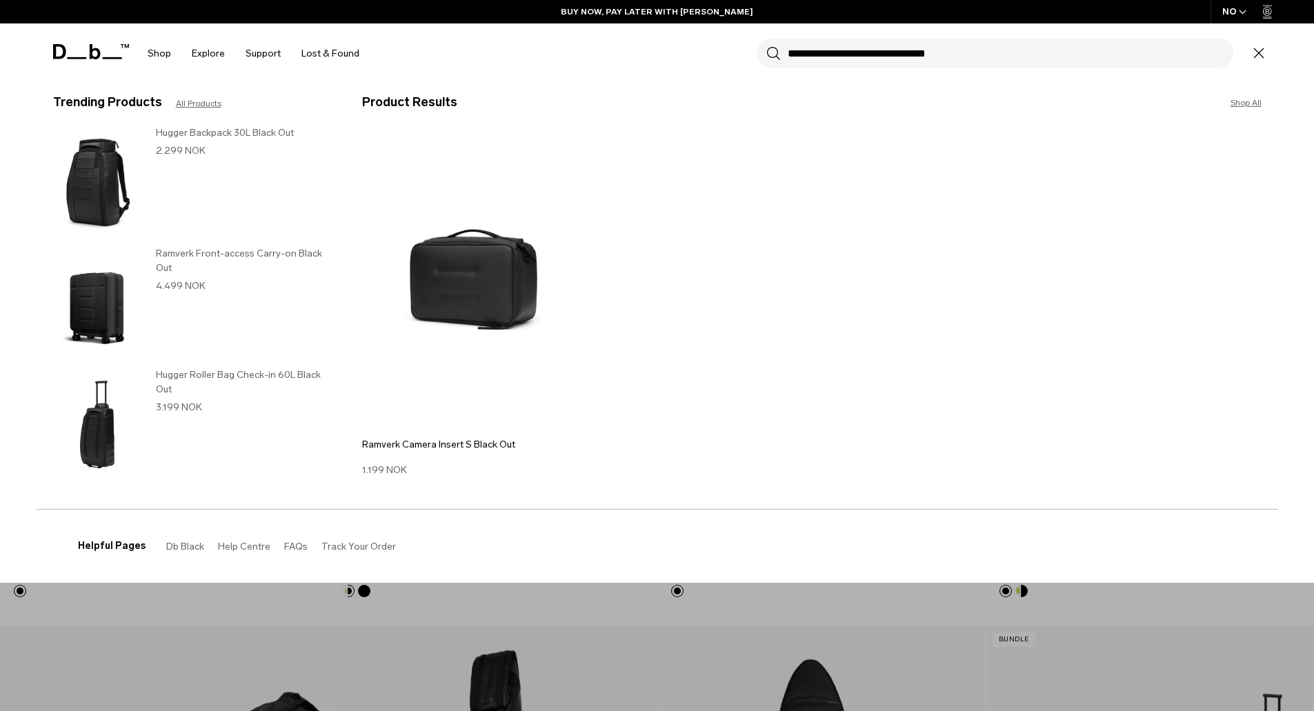
type input "**********"
drag, startPoint x: 985, startPoint y: 57, endPoint x: 759, endPoint y: 63, distance: 226.3
click at [767, 63] on div "**********" at bounding box center [994, 53] width 476 height 29
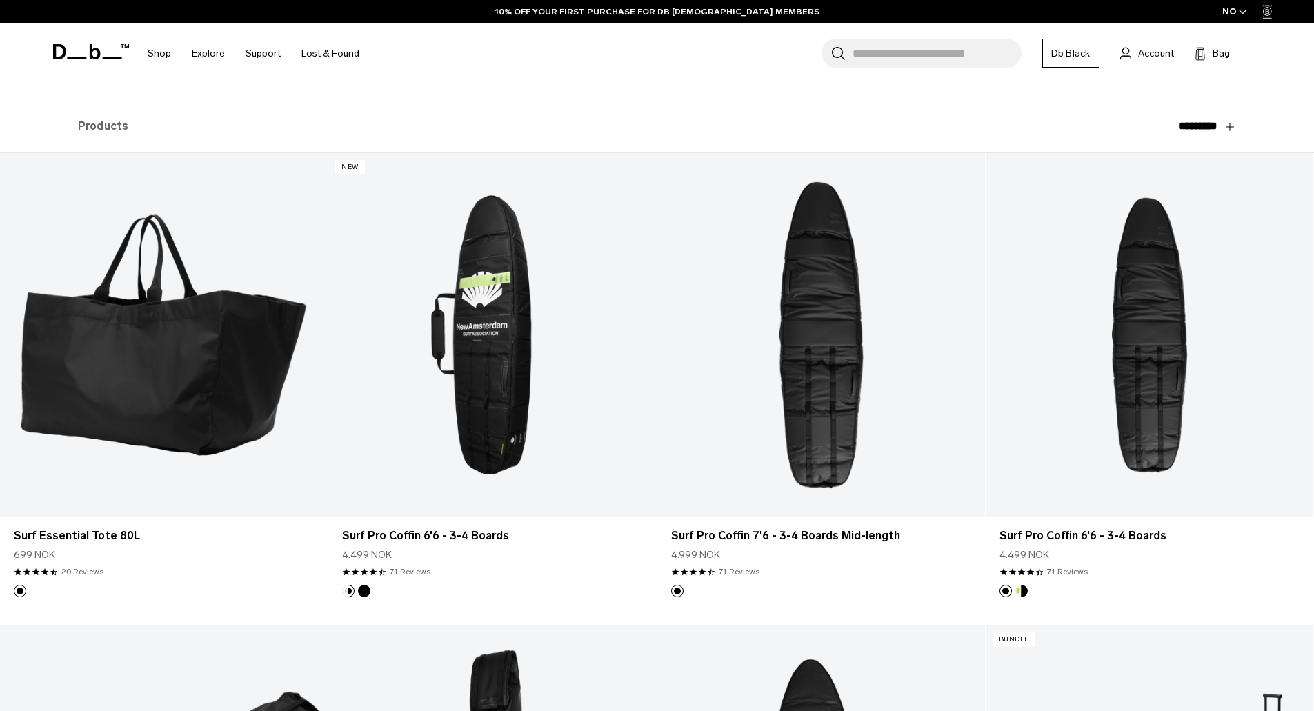
paste input "**********"
type input "**********"
click at [831, 46] on button "Search" at bounding box center [838, 53] width 14 height 15
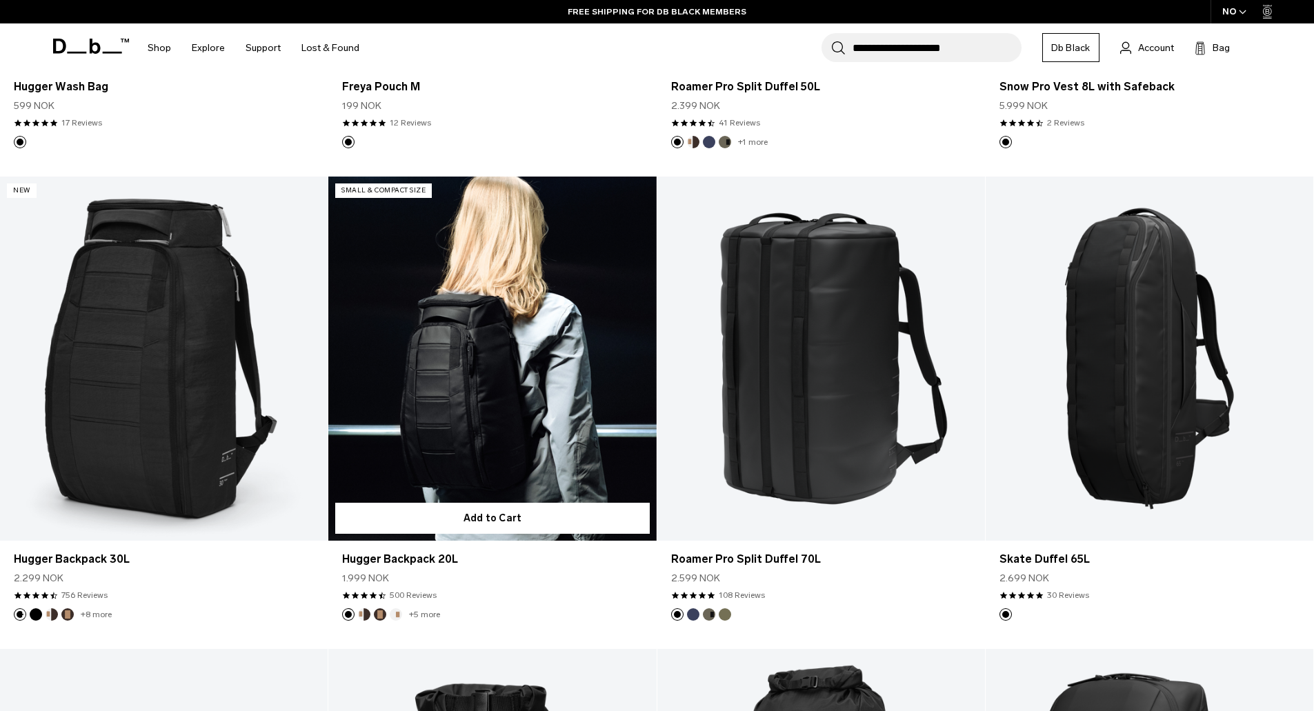
scroll to position [2000, 0]
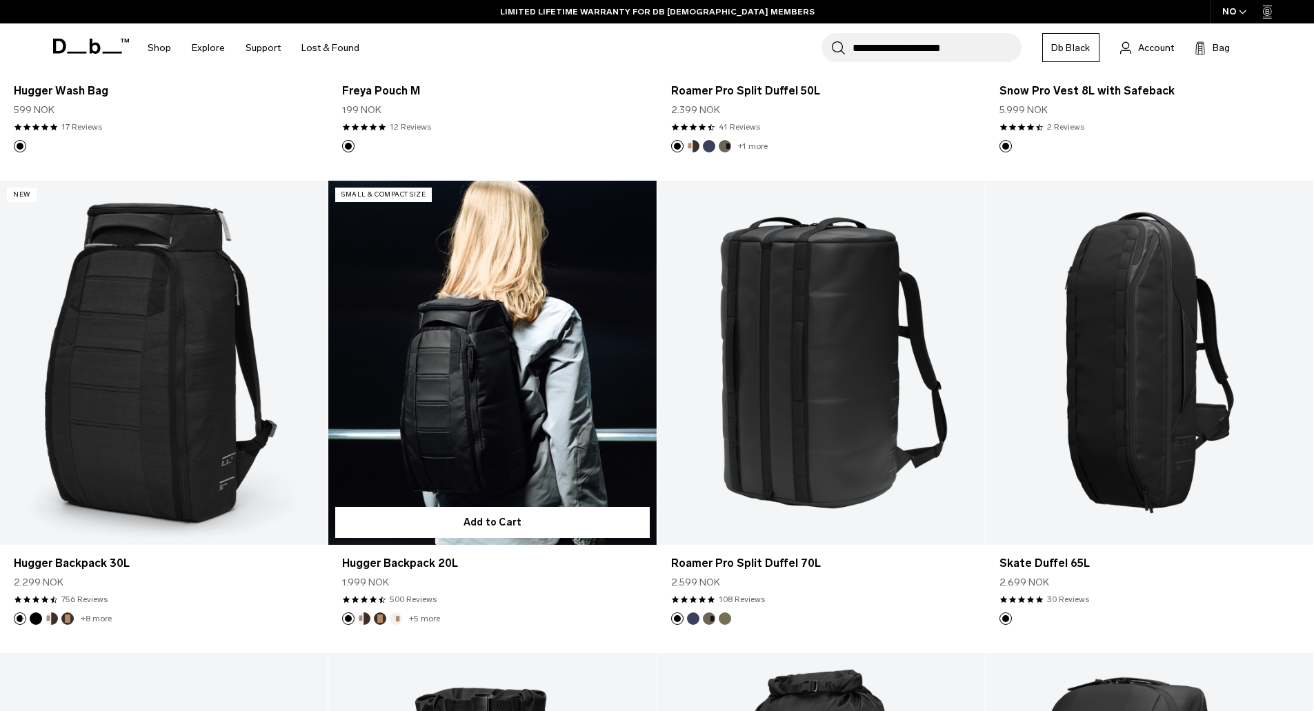
click at [467, 386] on link "Hugger Backpack 20L" at bounding box center [492, 363] width 328 height 364
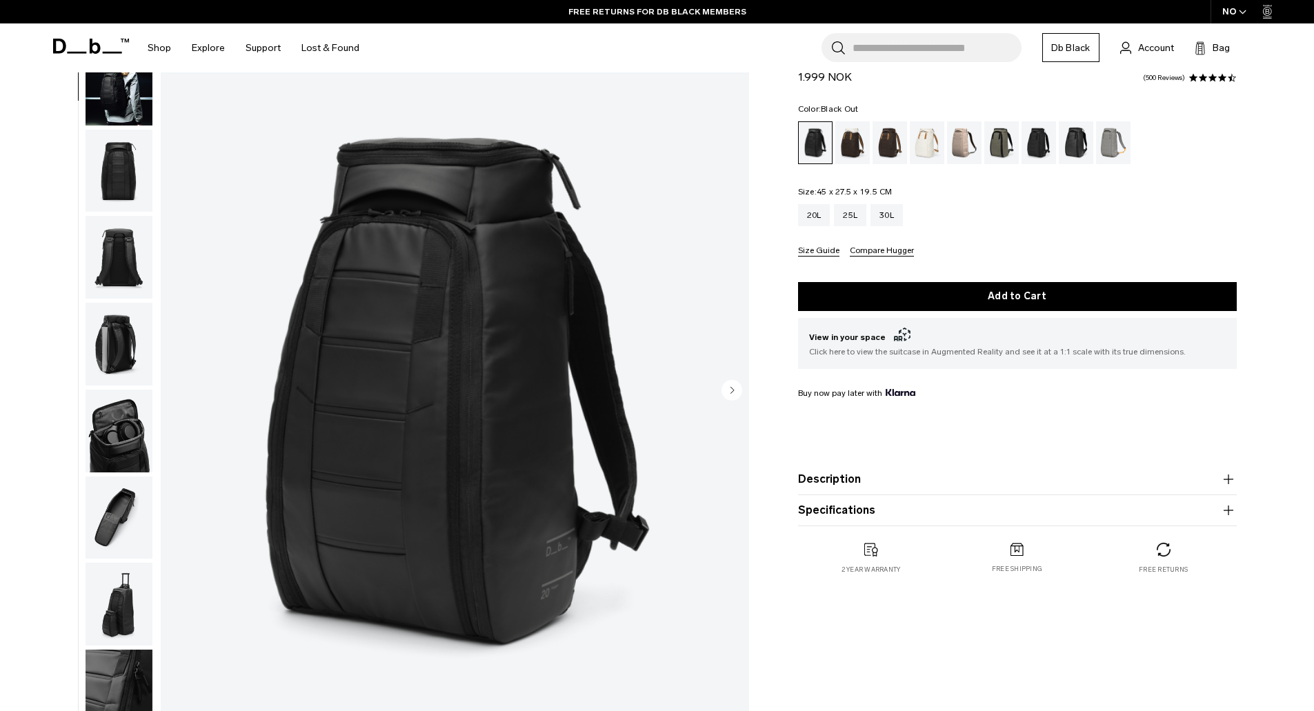
click at [127, 429] on img "button" at bounding box center [119, 431] width 67 height 83
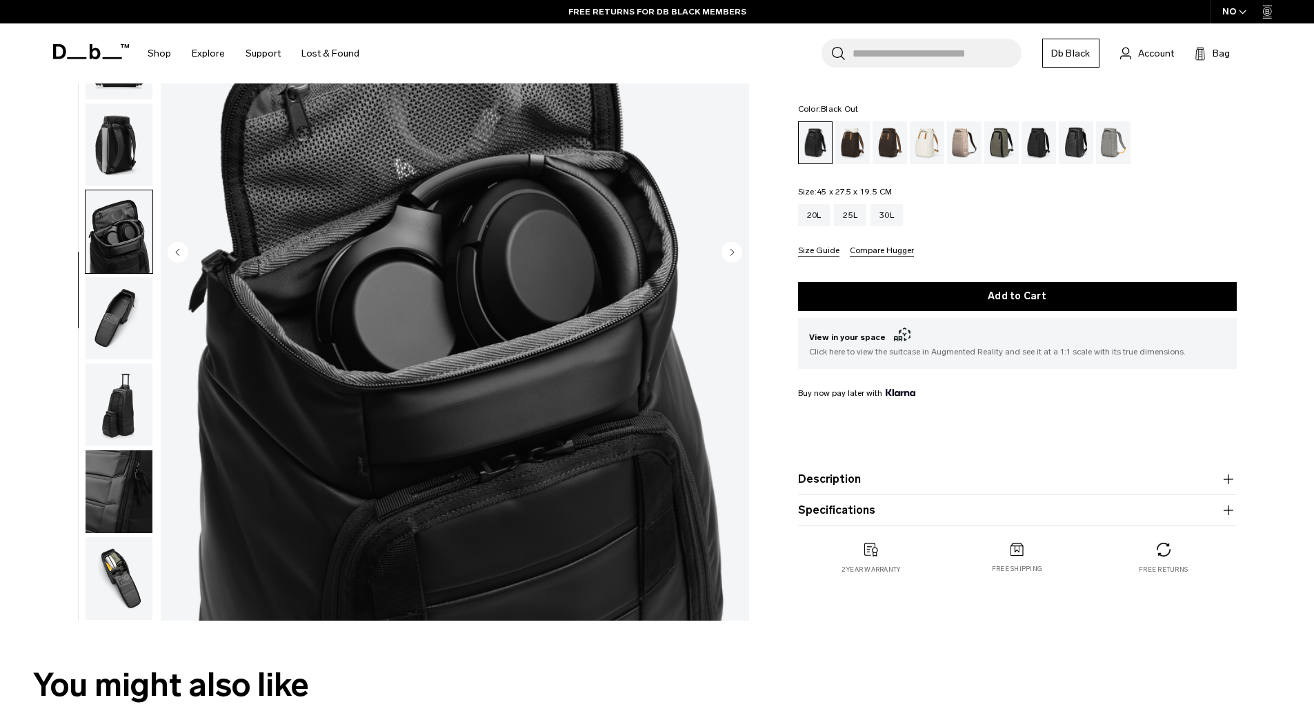
scroll to position [276, 0]
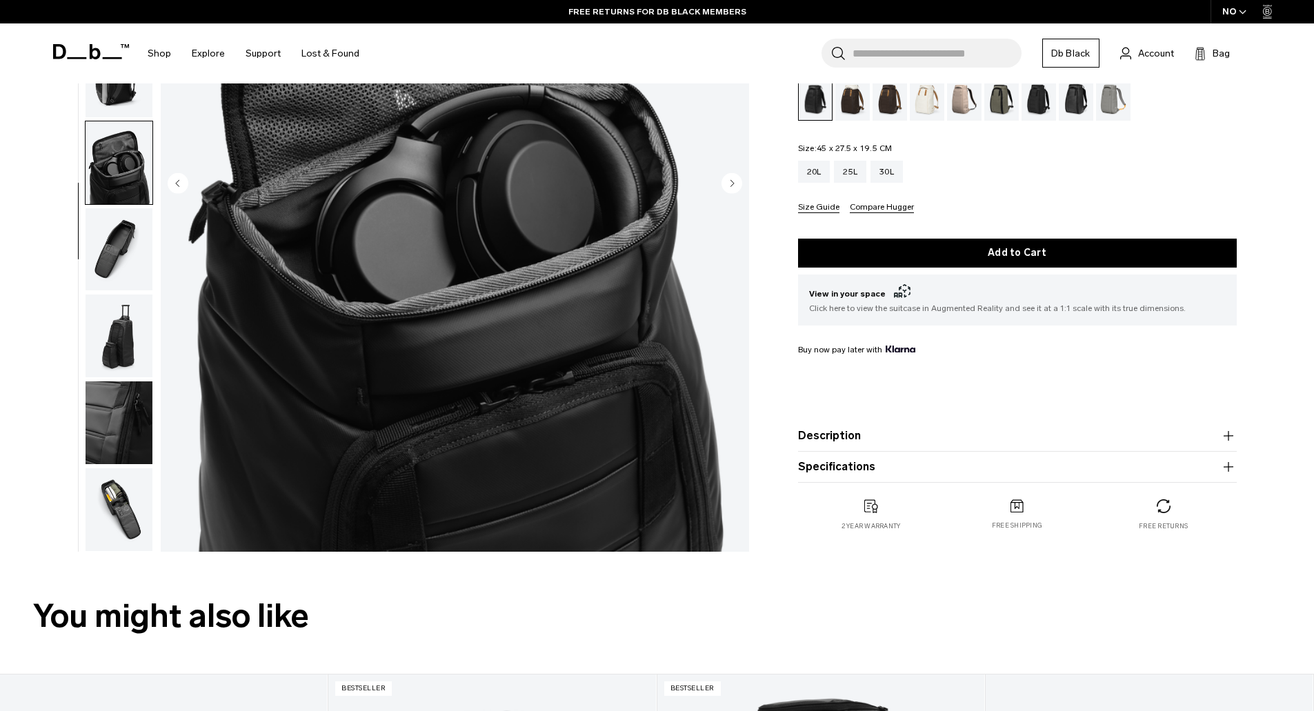
click at [111, 505] on img "button" at bounding box center [119, 509] width 67 height 83
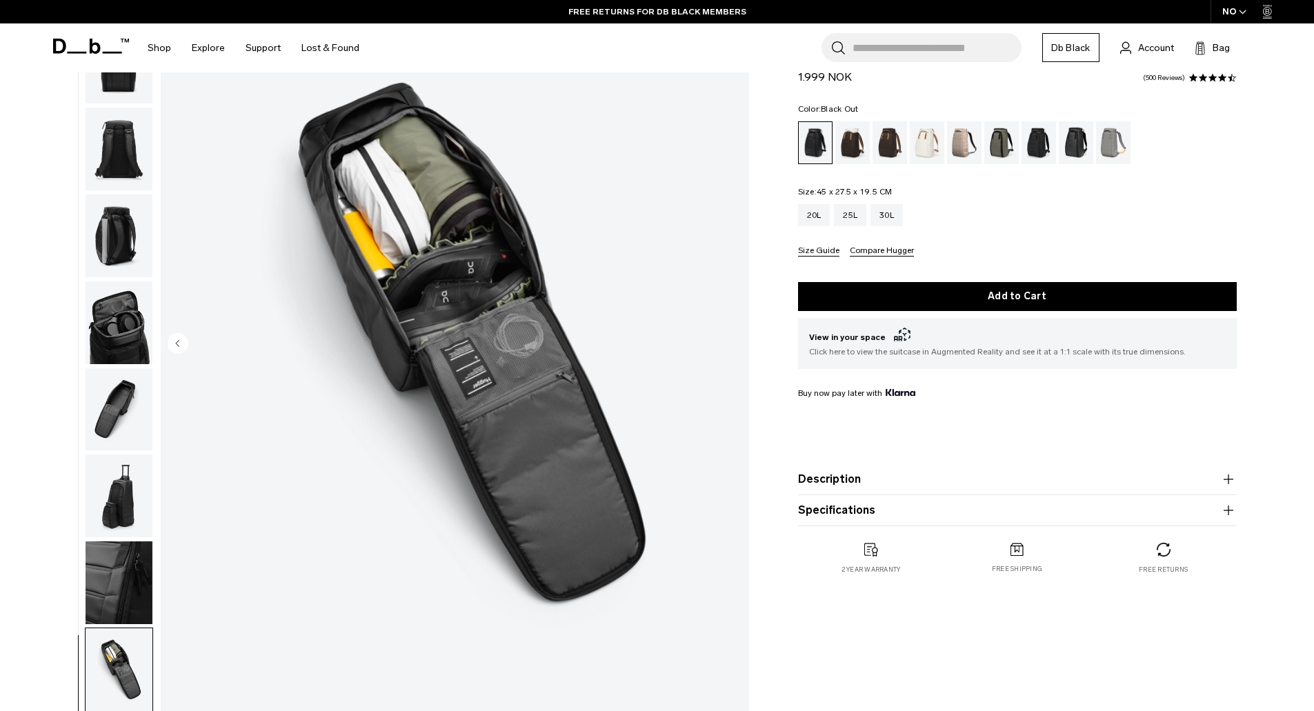
scroll to position [69, 0]
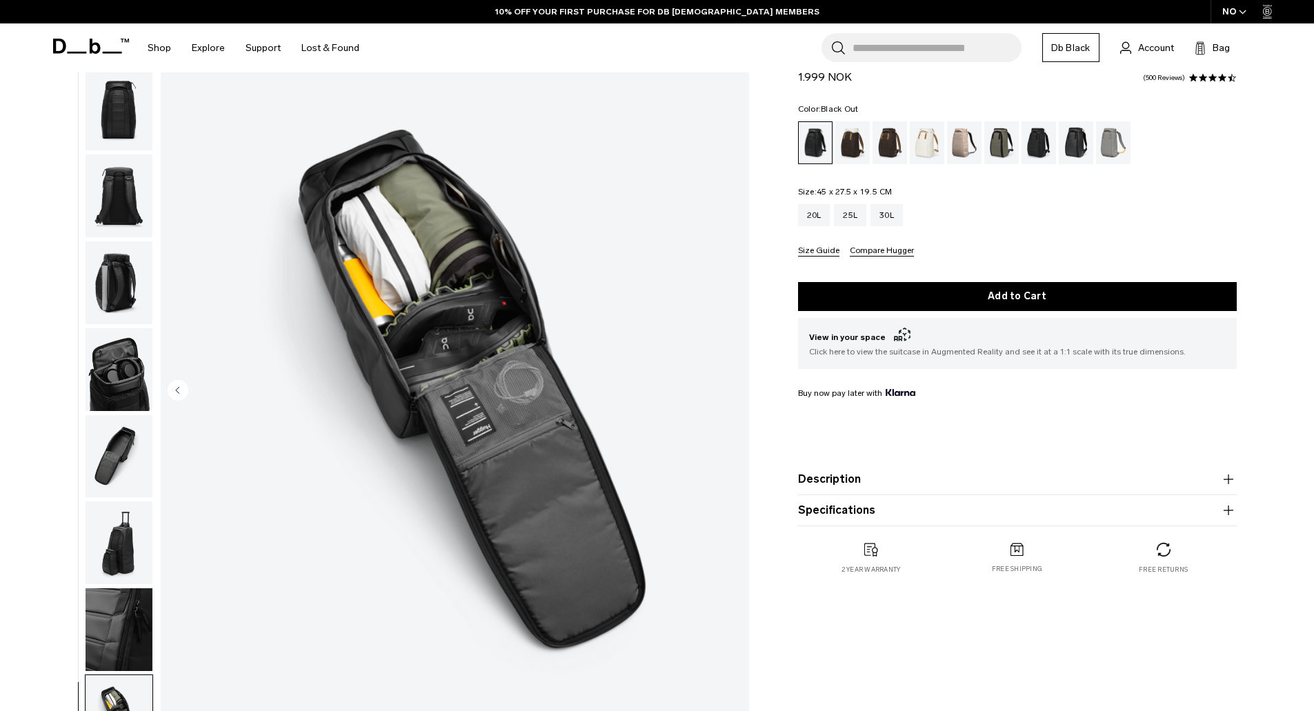
drag, startPoint x: 860, startPoint y: 470, endPoint x: 847, endPoint y: 474, distance: 12.9
click at [860, 470] on product-accordion "Description Even the best-selling Hugger backpack isn’t immune to reimagination…" at bounding box center [1017, 479] width 439 height 31
click at [841, 478] on button "Description" at bounding box center [1017, 479] width 439 height 17
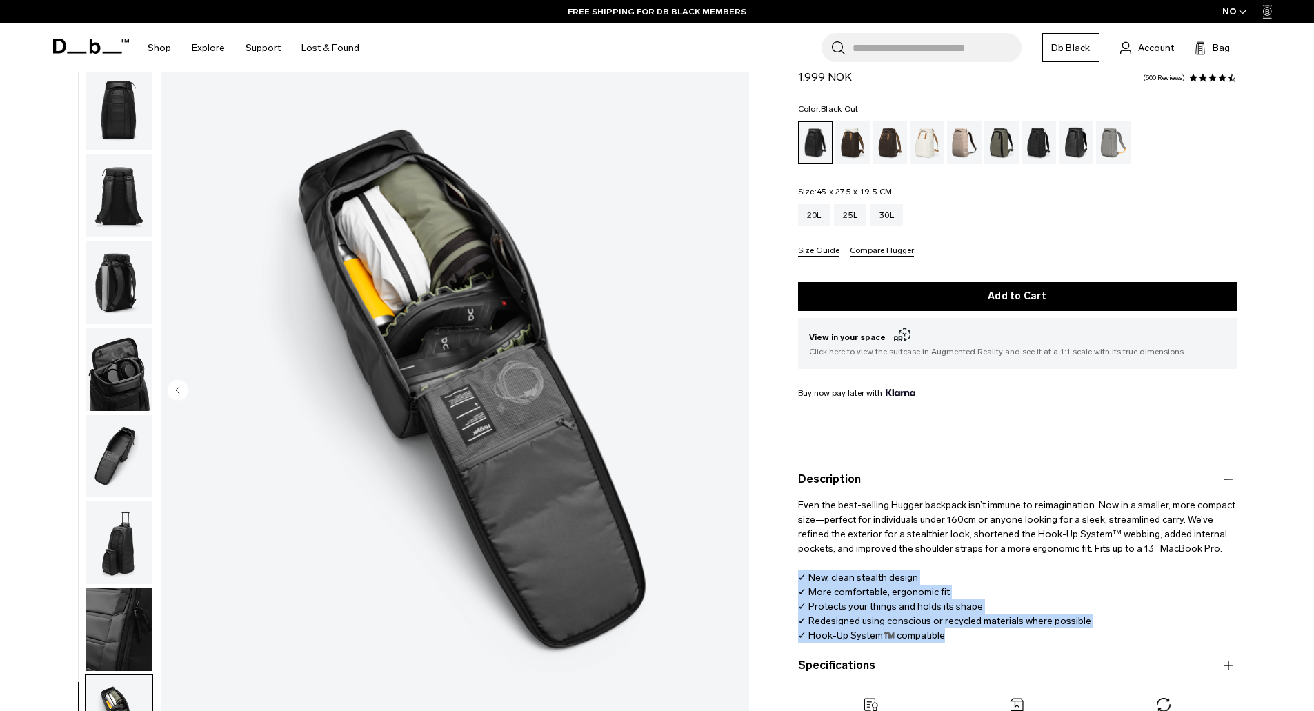
drag, startPoint x: 789, startPoint y: 577, endPoint x: 959, endPoint y: 634, distance: 179.0
click at [959, 634] on div "Hugger Backpack 20L 1.999 NOK 4.6 star rating 500 Reviews Color: Black Out Out …" at bounding box center [1016, 400] width 521 height 713
copy p "✓ New, clean stealth design ✓ More comfortable, ergonomic fit ✓ Protects your t…"
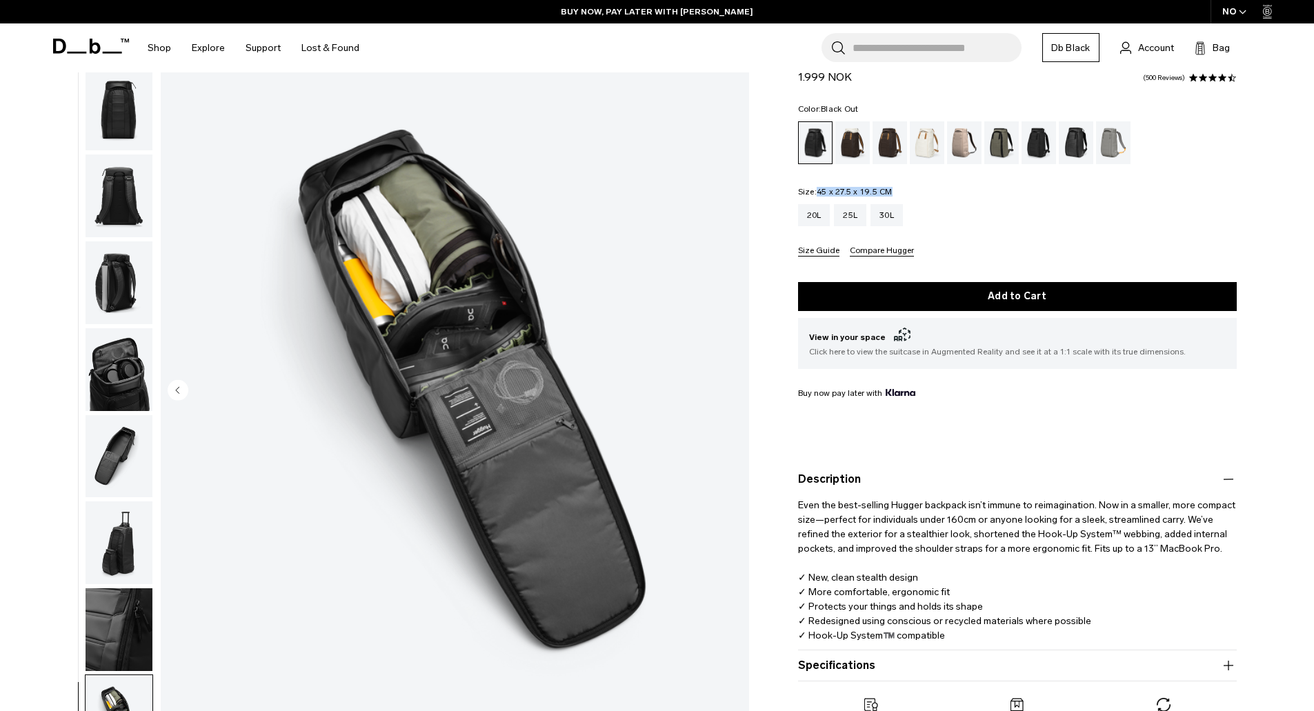
drag, startPoint x: 818, startPoint y: 190, endPoint x: 893, endPoint y: 195, distance: 75.3
click at [893, 195] on fieldset "Size: 45 x 27.5 x 19.5 CM Out of stock 20L 25L 30L Size Guide Compare Hugger" at bounding box center [1017, 222] width 439 height 69
copy span "45 x 27.5 x 19.5 CM"
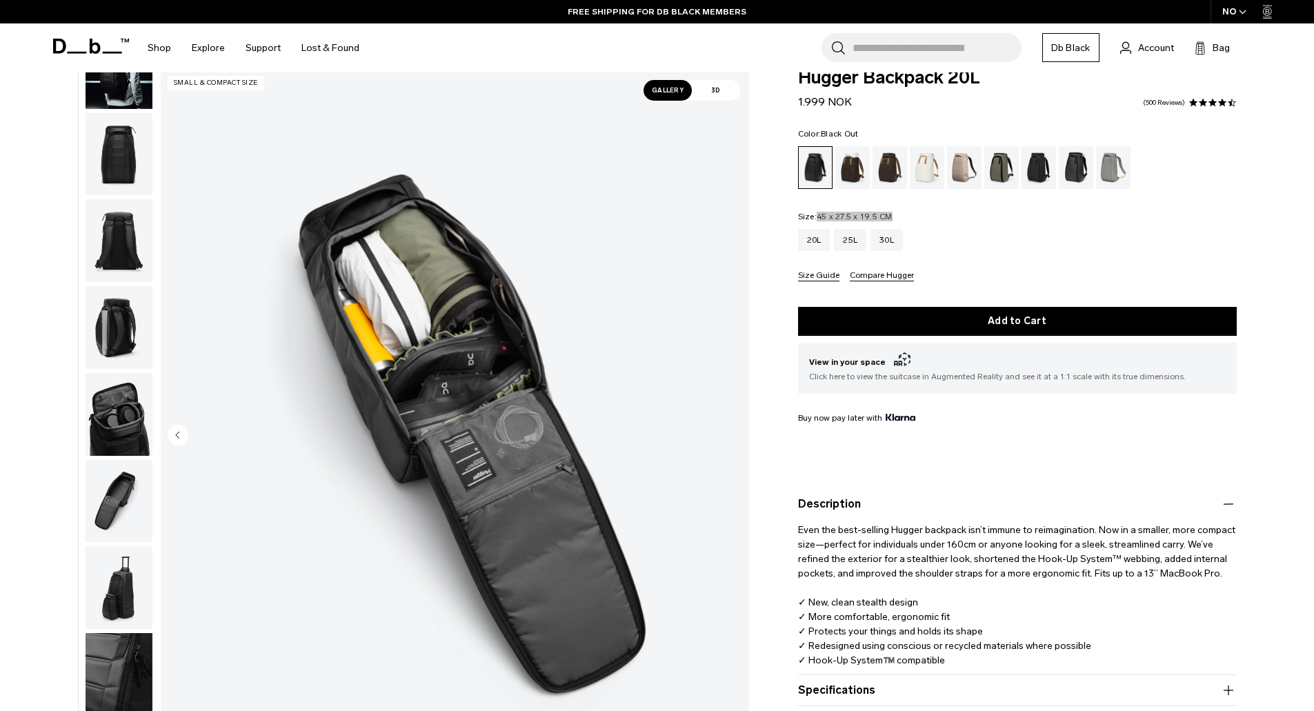
scroll to position [0, 0]
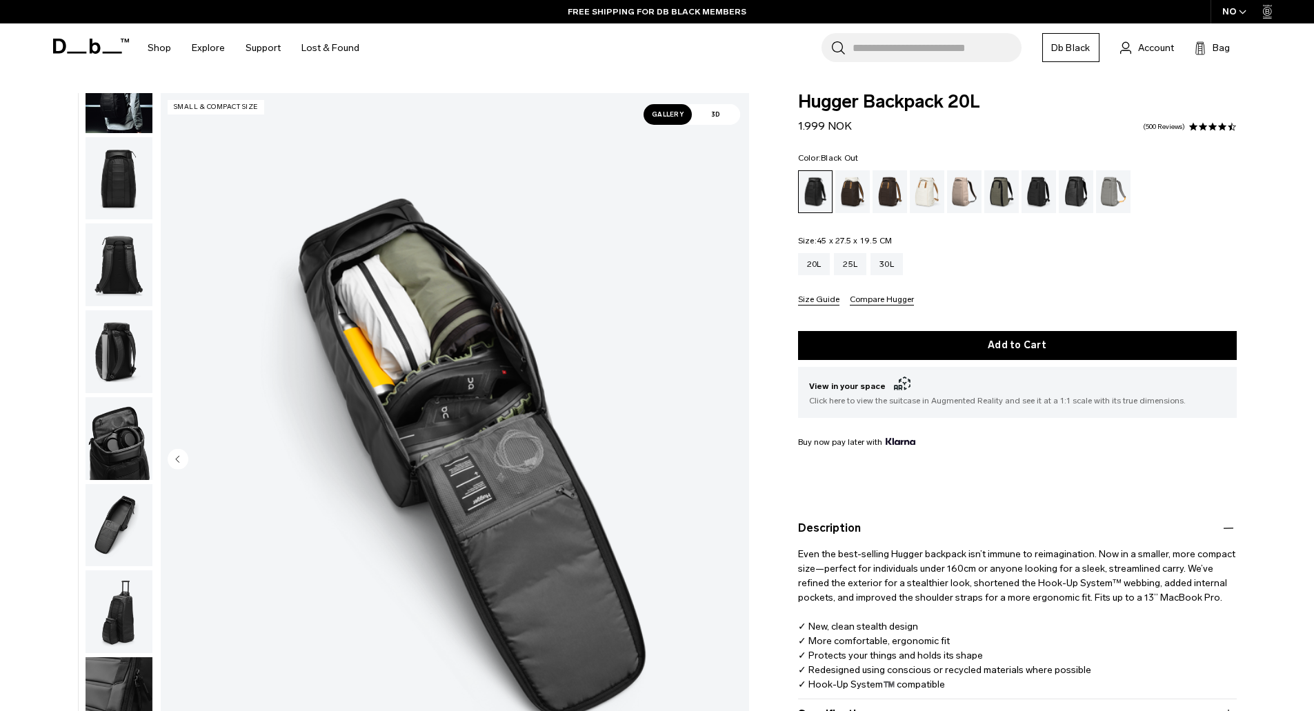
click at [795, 97] on div "Hugger Backpack 20L 1.999 NOK 4.6 star rating 500 Reviews Color: Black Out Out …" at bounding box center [1016, 449] width 521 height 713
drag, startPoint x: 798, startPoint y: 97, endPoint x: 979, endPoint y: 94, distance: 181.4
click at [979, 94] on span "Hugger Backpack 20L" at bounding box center [1017, 102] width 439 height 18
copy span "Hugger Backpack 20L"
click at [886, 265] on div "30L" at bounding box center [886, 264] width 32 height 22
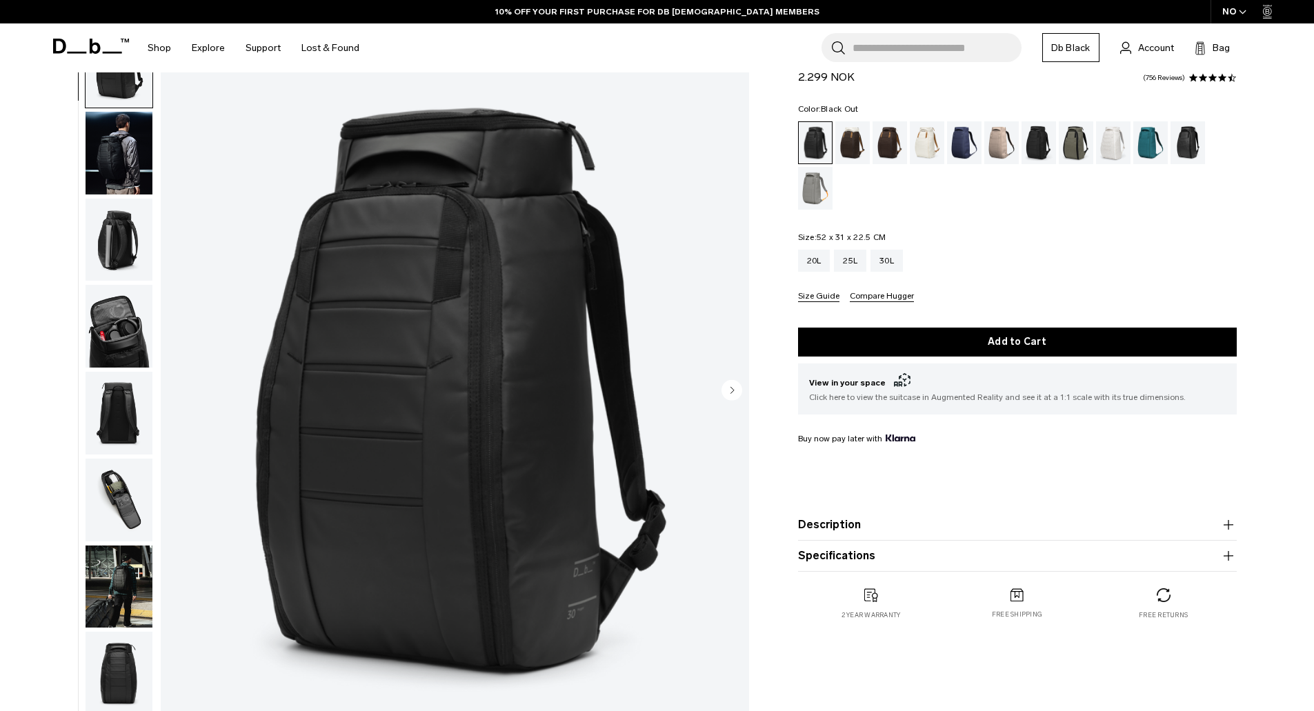
click at [113, 145] on img "button" at bounding box center [119, 153] width 67 height 83
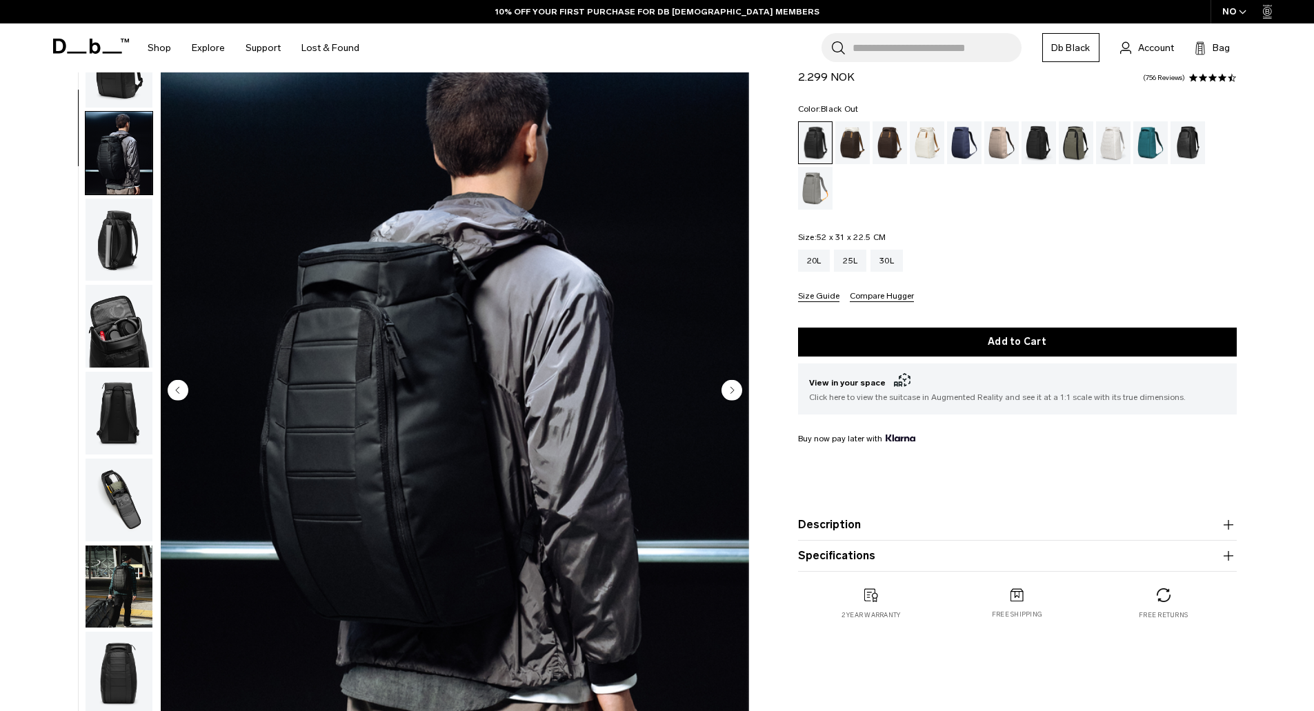
scroll to position [87, 0]
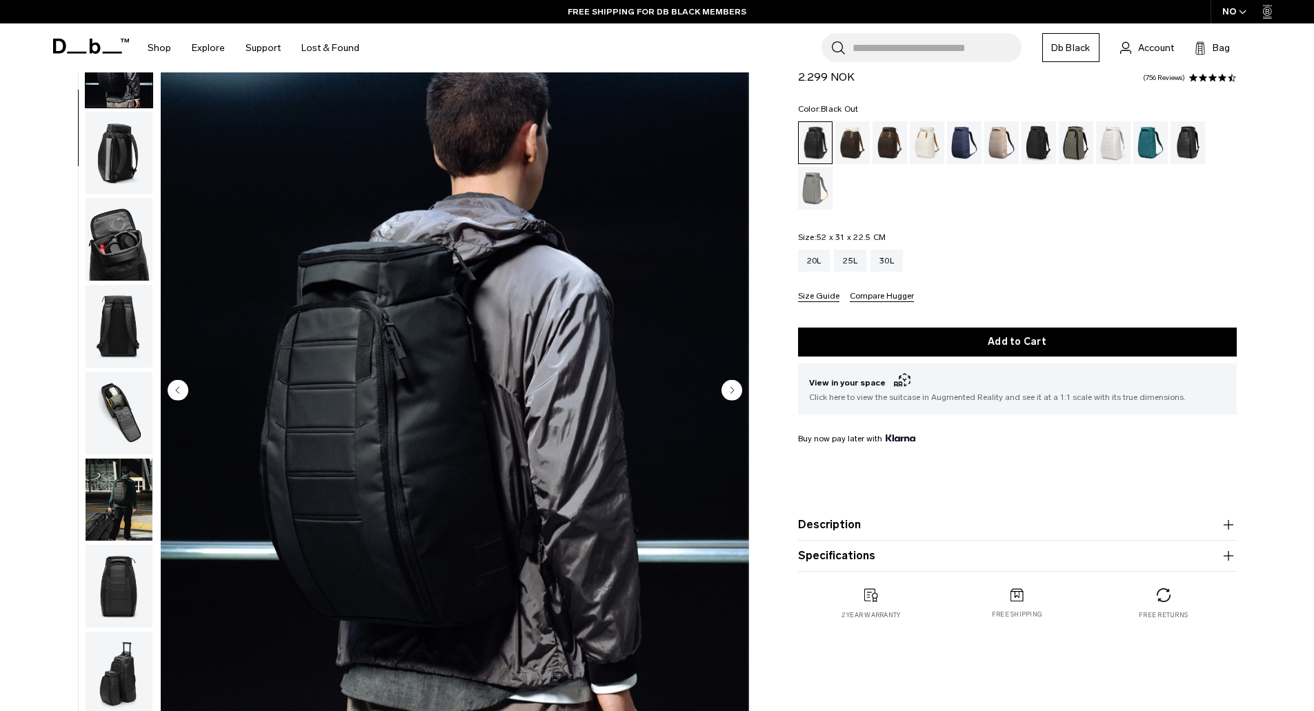
click at [422, 372] on img "2 / 11" at bounding box center [455, 391] width 588 height 734
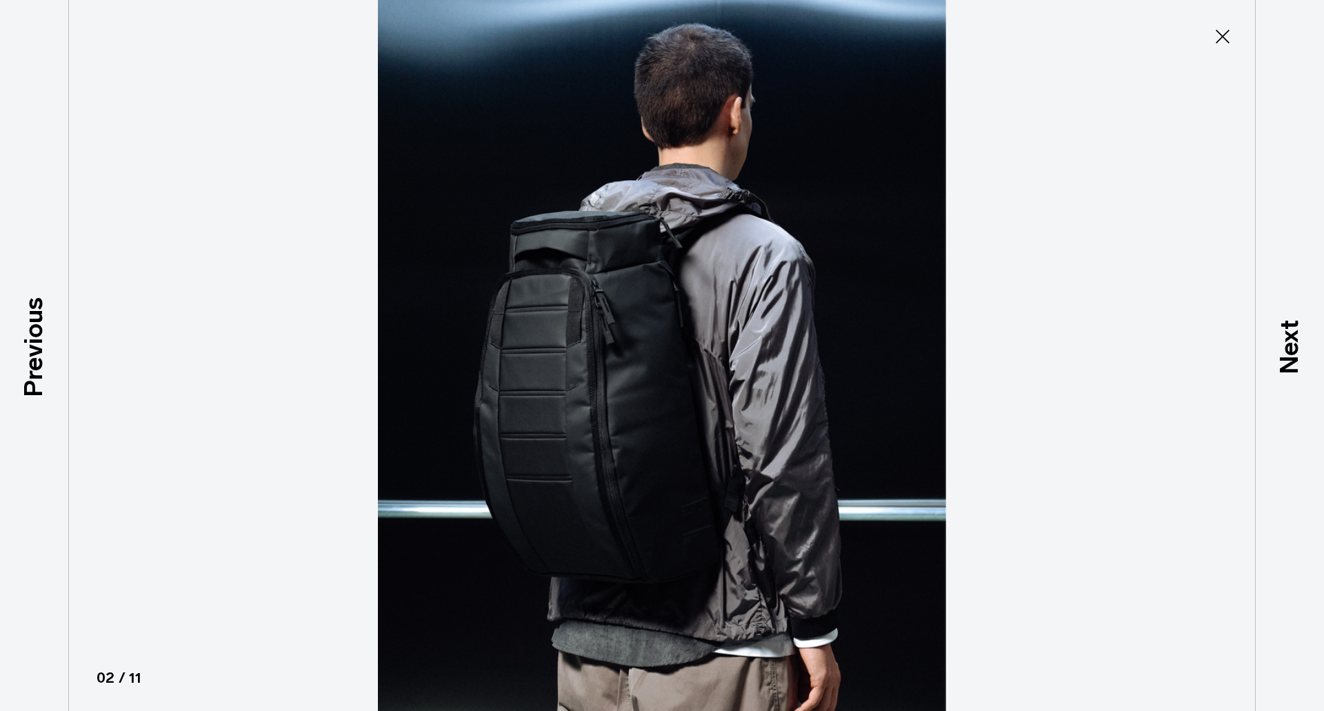
click at [1240, 41] on button "Close" at bounding box center [1223, 36] width 46 height 29
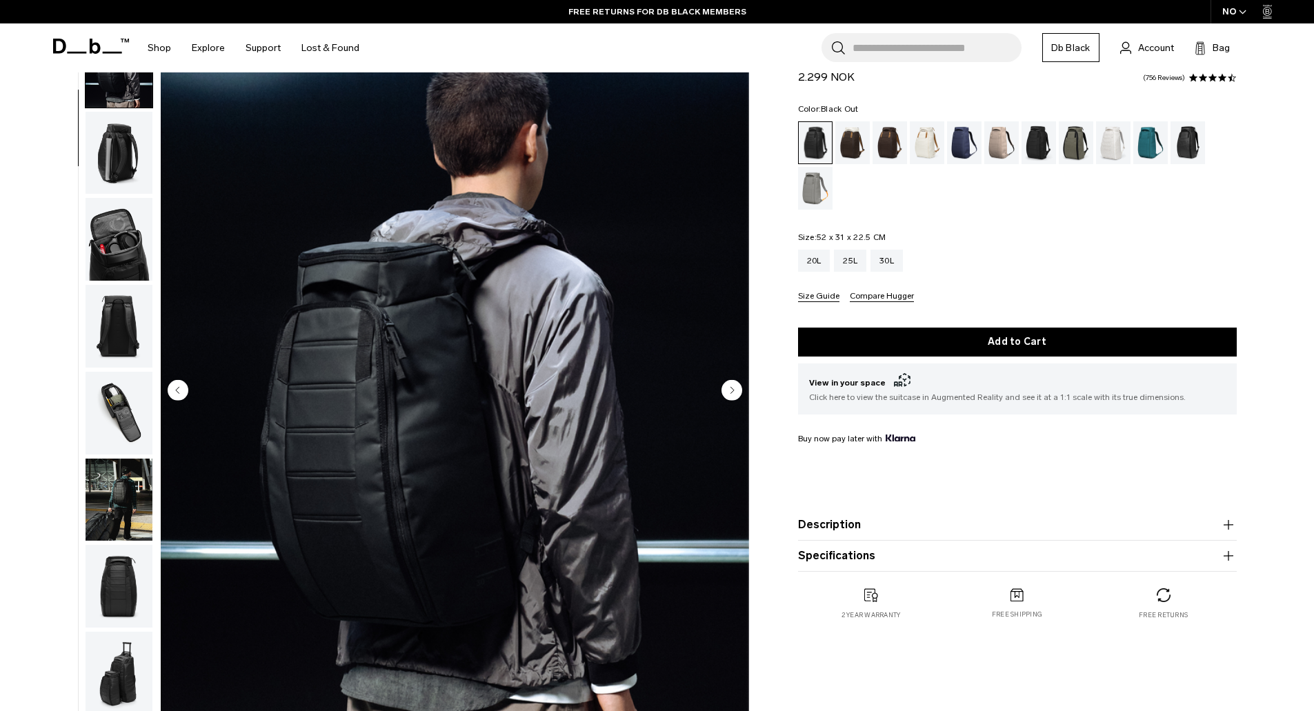
click at [836, 528] on button "Description" at bounding box center [1017, 524] width 439 height 17
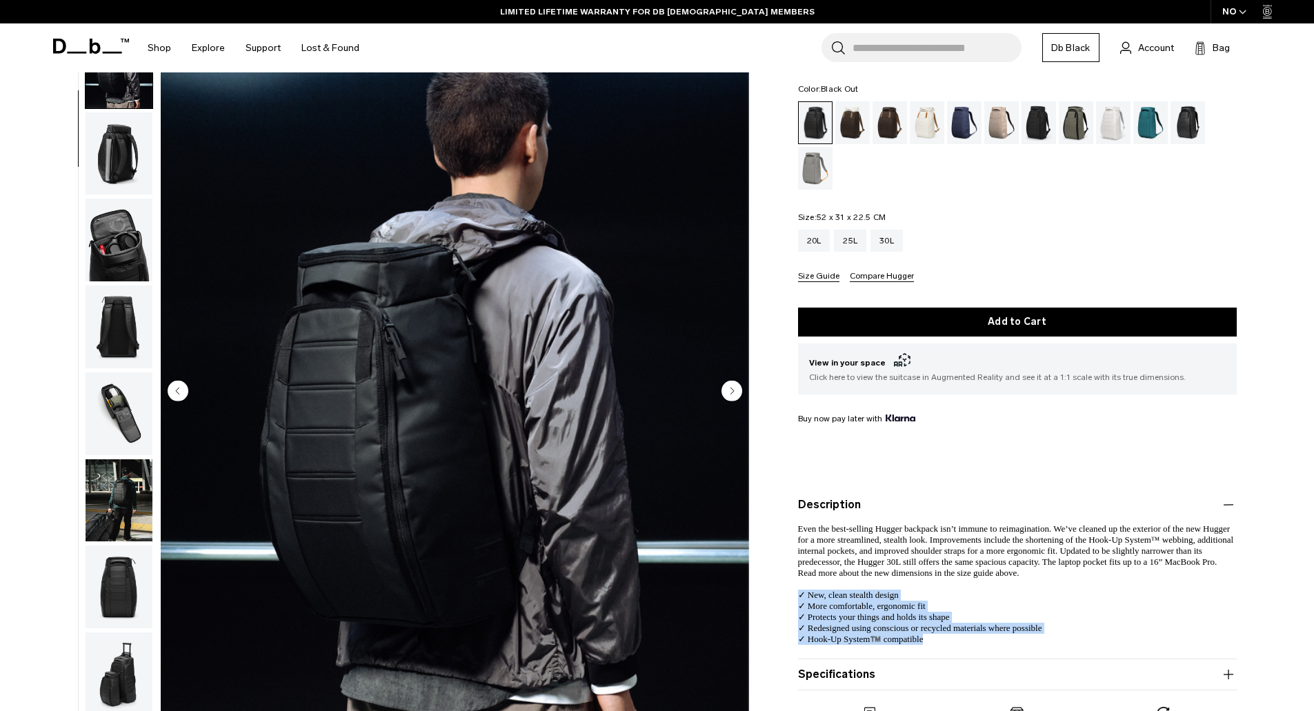
drag, startPoint x: 931, startPoint y: 647, endPoint x: 789, endPoint y: 592, distance: 152.1
click at [789, 592] on div "Hugger Backpack 30L 2.299 NOK 4.5 star rating 756 Reviews Color: Black Out Out …" at bounding box center [1016, 395] width 521 height 742
copy span "✓ New, clean stealth design ✓ More comfortable, ergonomic fit ✓ Protects your t…"
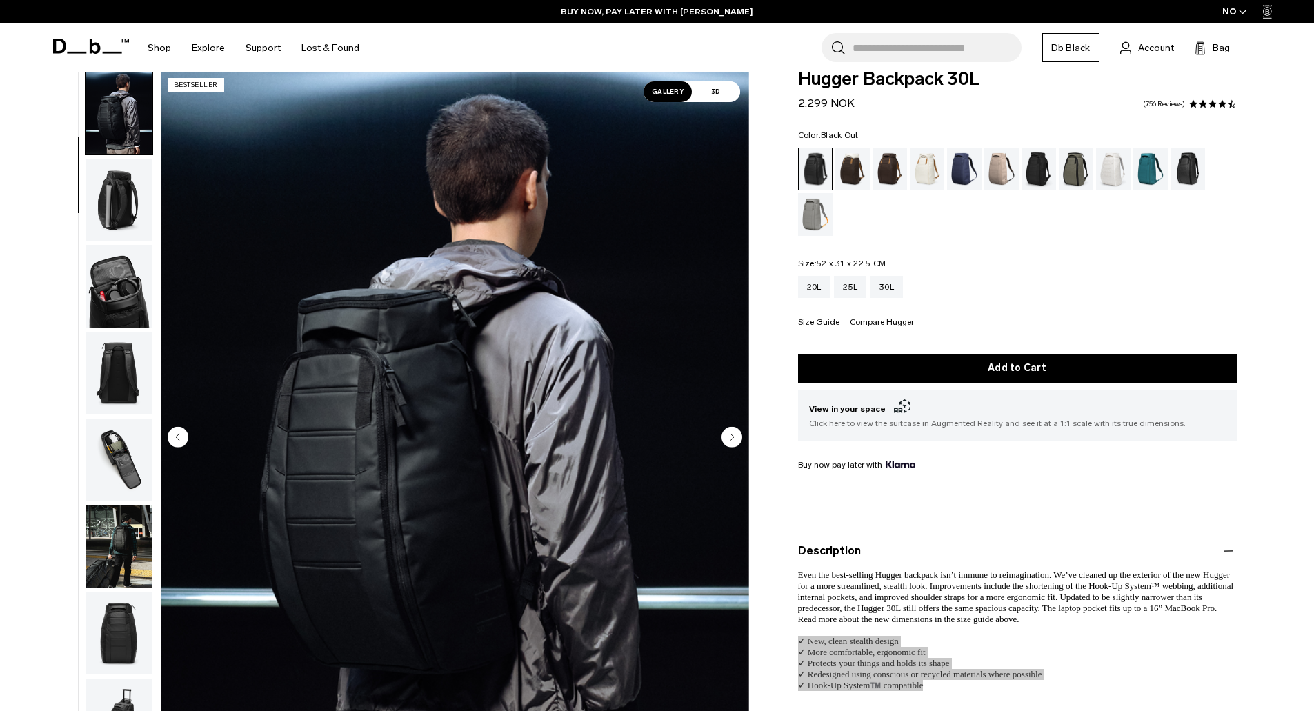
scroll to position [0, 0]
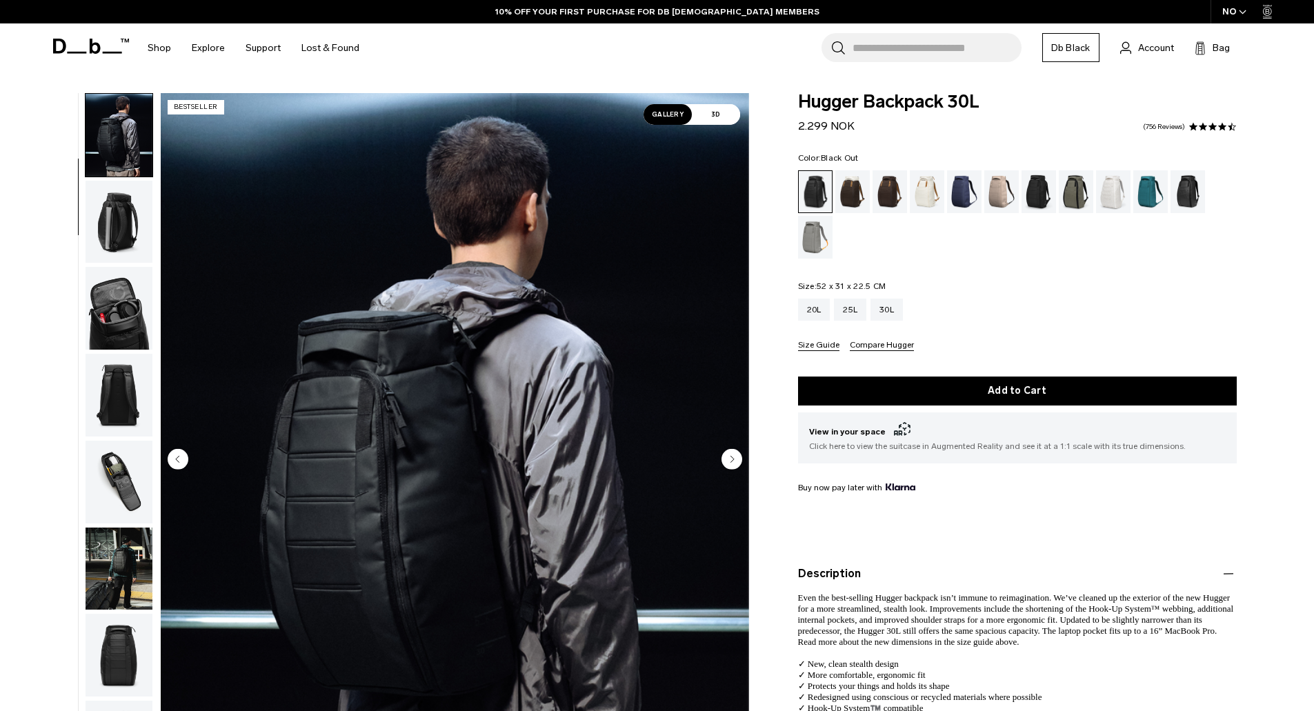
click at [819, 288] on span "52 x 31 x 22.5 CM" at bounding box center [850, 286] width 69 height 10
click at [817, 282] on legend "Size: 52 x 31 x 22.5 CM Out of stock" at bounding box center [842, 286] width 88 height 8
click at [819, 282] on span "52 x 31 x 22.5 CM" at bounding box center [850, 286] width 69 height 10
drag, startPoint x: 819, startPoint y: 282, endPoint x: 901, endPoint y: 281, distance: 82.1
click at [901, 281] on div "Color: Black Out Out of stock Size: 52 x 31 x 22.5 CM Out of stock 20L 25L 30L" at bounding box center [1017, 252] width 439 height 197
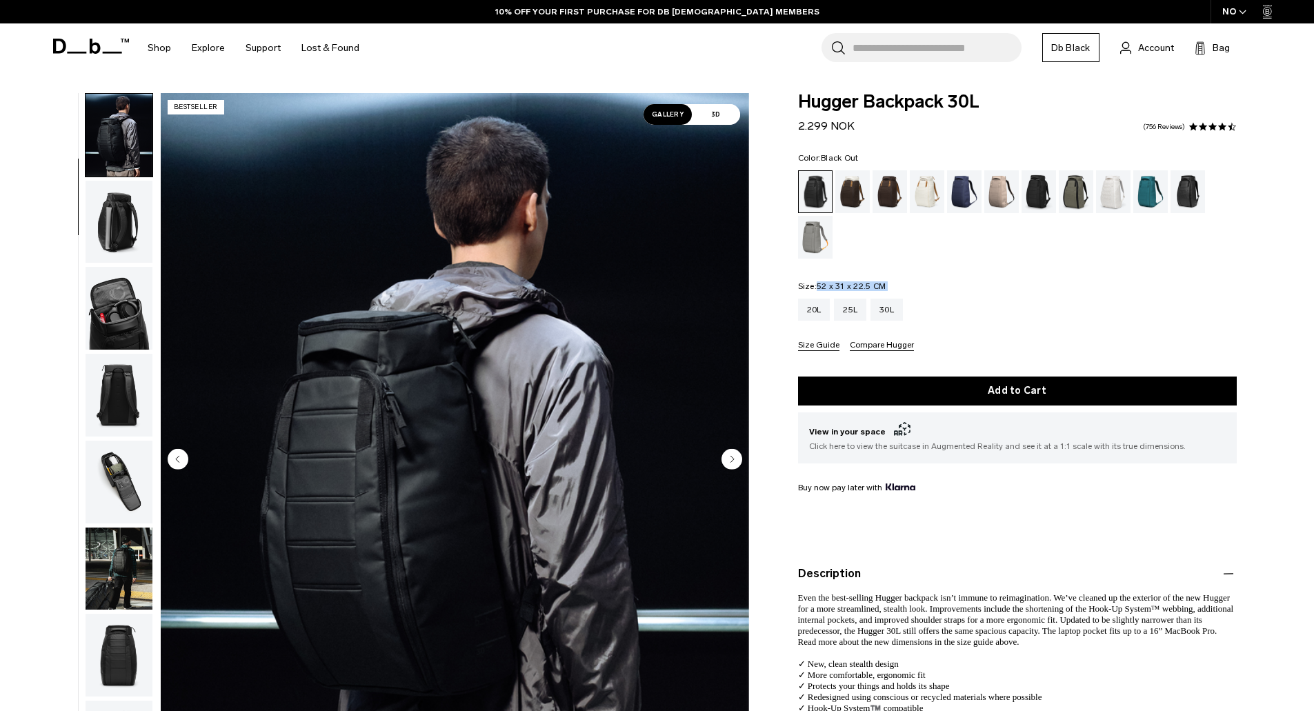
copy fieldset "52 x 31 x 22.5 CM Out of stock 20L 25L 30L"
click at [839, 280] on div "Color: Black Out Out of stock Size: 52 x 31 x 22.5 CM Out of stock 20L 25L 30L" at bounding box center [1017, 252] width 439 height 197
drag, startPoint x: 828, startPoint y: 283, endPoint x: 883, endPoint y: 282, distance: 54.5
click at [883, 282] on span "52 x 31 x 22.5 CM" at bounding box center [850, 286] width 69 height 10
copy span "52 x 31 x 22.5 CM"
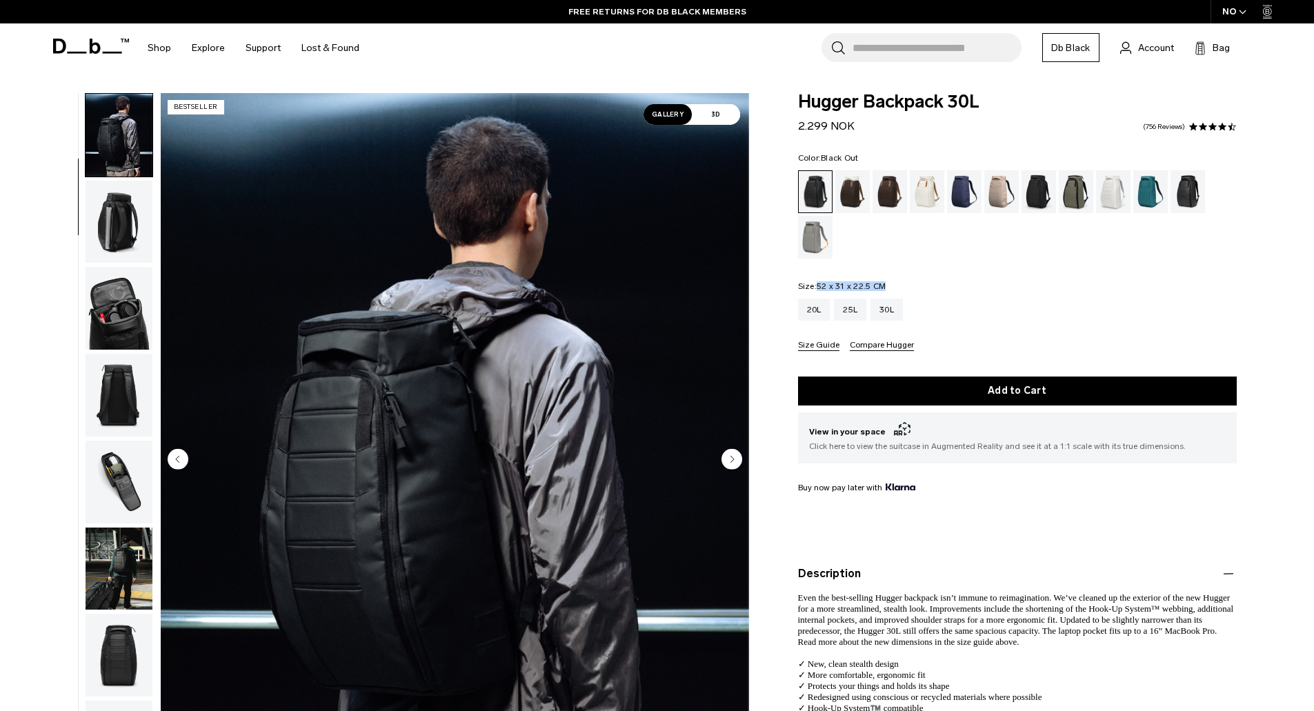
drag, startPoint x: 803, startPoint y: 123, endPoint x: 854, endPoint y: 126, distance: 51.1
click at [854, 126] on div "Hugger Backpack 30L 2.299 NOK 4.5 star rating 756 Reviews Color: Black Out Out …" at bounding box center [1016, 464] width 521 height 742
click at [892, 133] on div "Hugger Backpack 30L 2.299 NOK 4.5 star rating 756 Reviews" at bounding box center [1017, 113] width 439 height 41
click at [821, 313] on div "20L" at bounding box center [814, 310] width 32 height 22
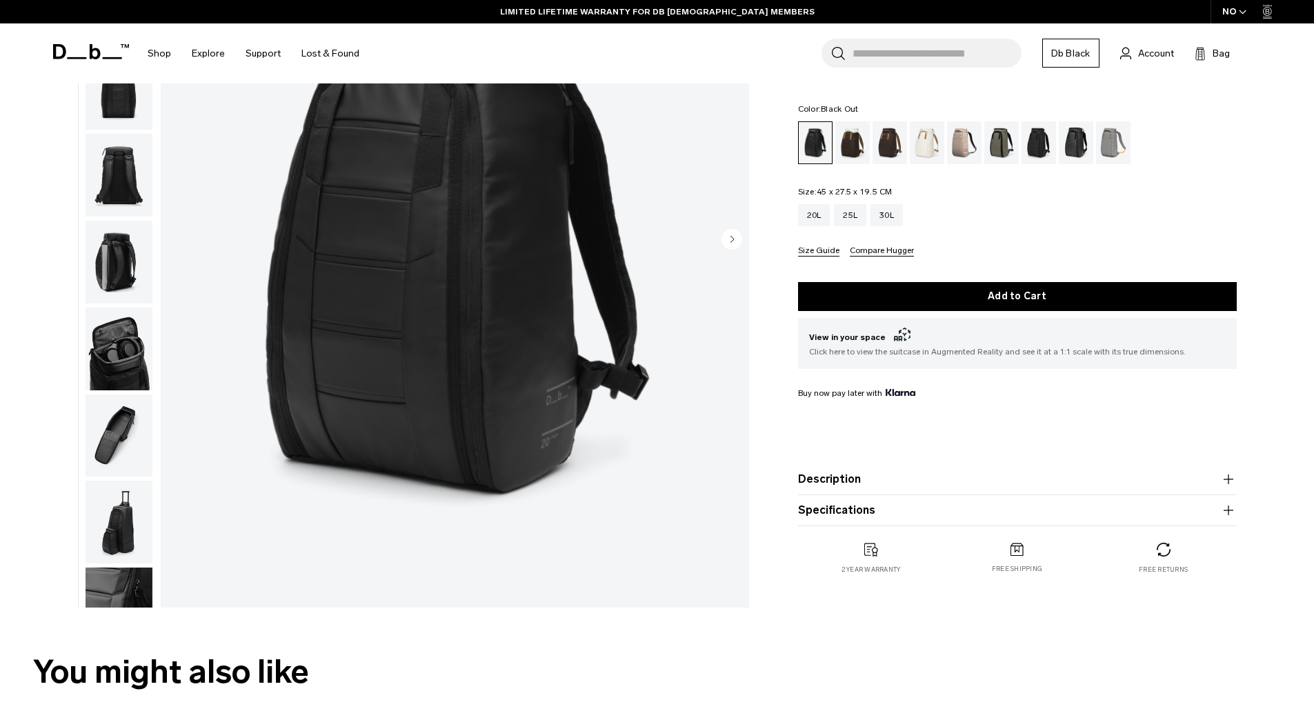
scroll to position [276, 0]
